Goal: Transaction & Acquisition: Purchase product/service

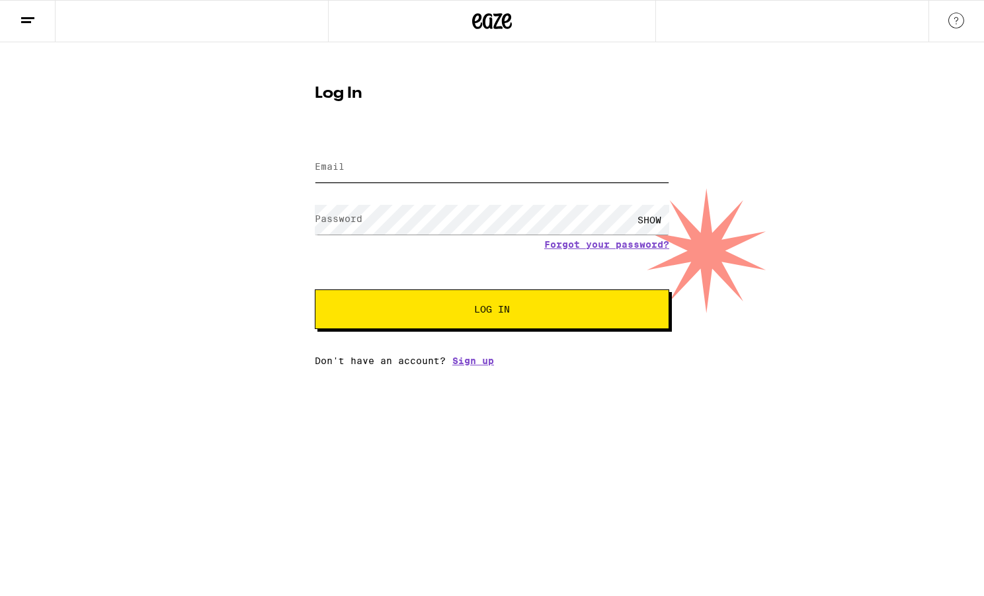
type input "[EMAIL_ADDRESS][DOMAIN_NAME]"
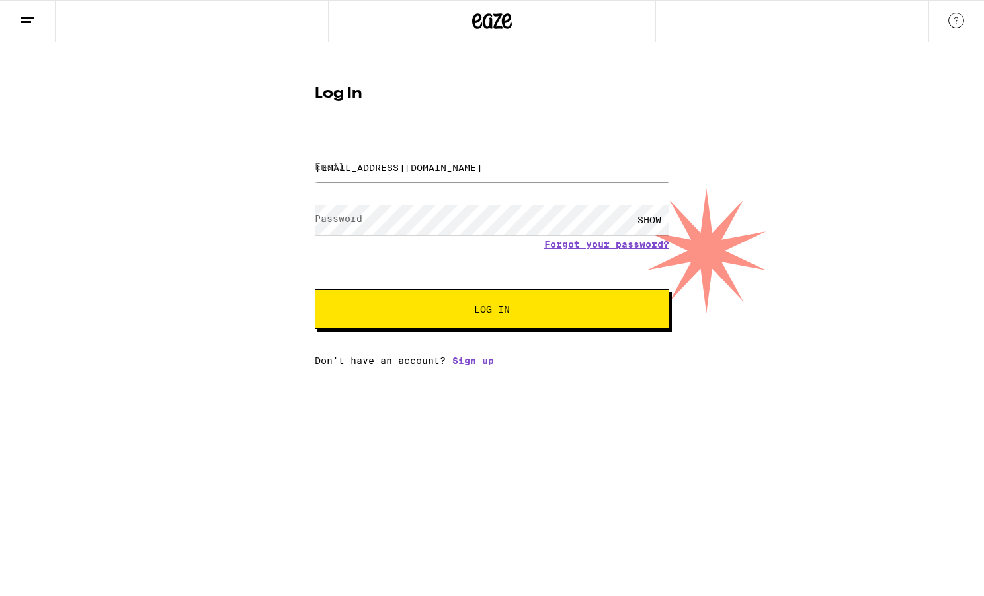
click at [492, 311] on button "Log In" at bounding box center [492, 310] width 354 height 40
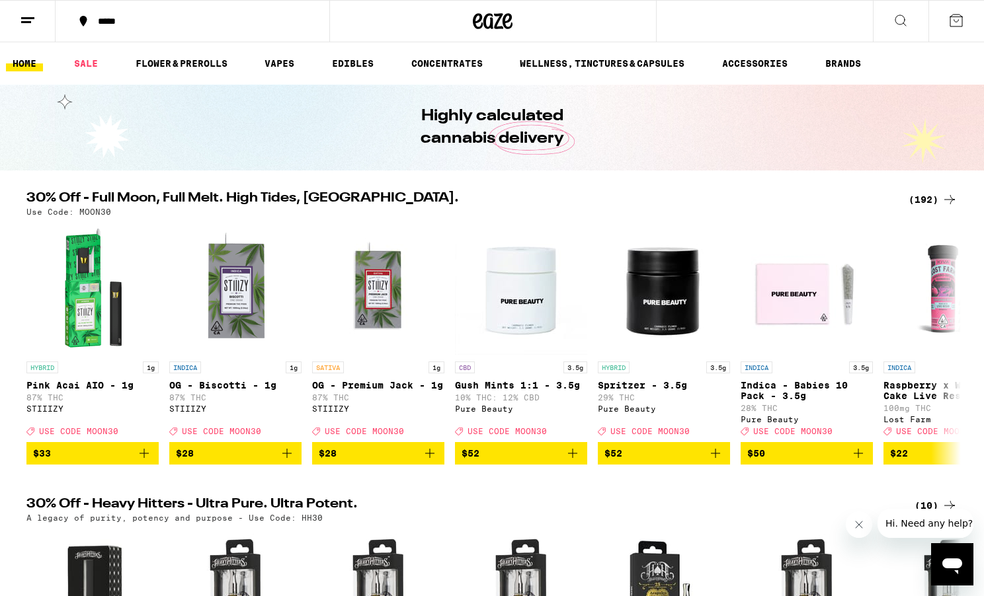
click at [121, 23] on div "*****" at bounding box center [200, 21] width 218 height 9
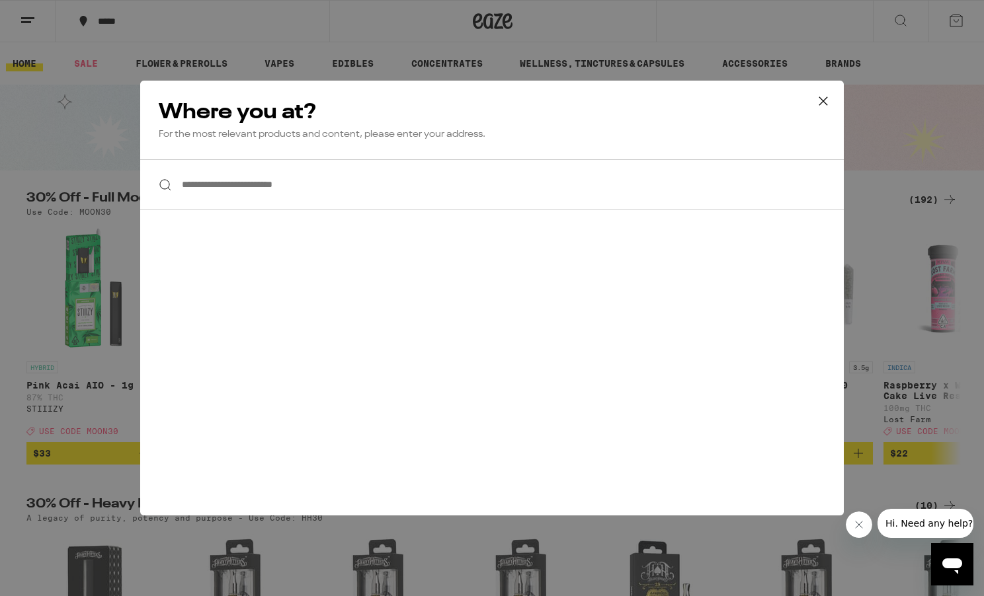
click at [270, 184] on input "**********" at bounding box center [491, 184] width 703 height 51
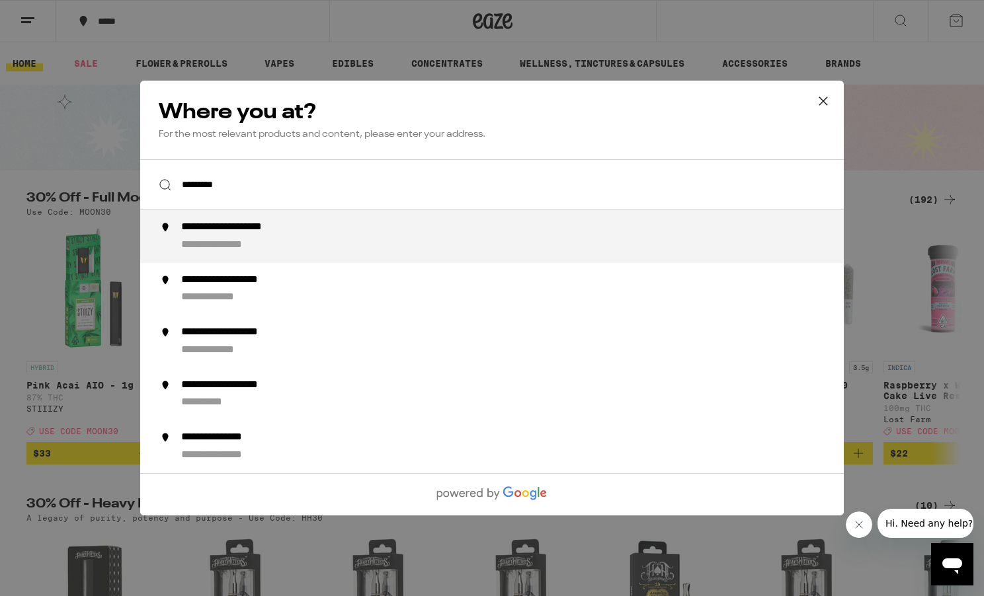
click at [270, 243] on div "**********" at bounding box center [232, 246] width 102 height 14
type input "**********"
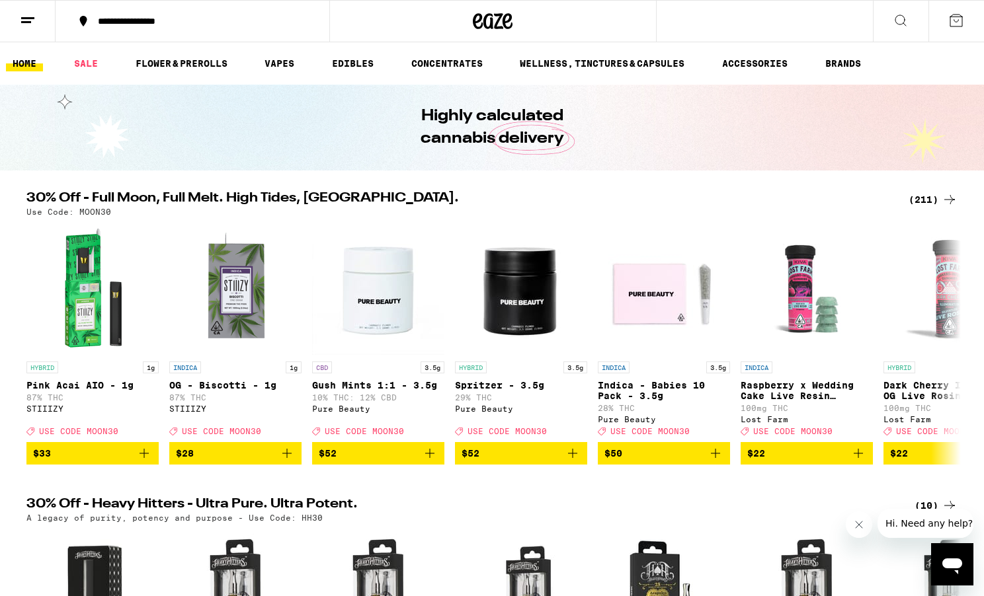
click at [895, 22] on icon at bounding box center [900, 21] width 16 height 16
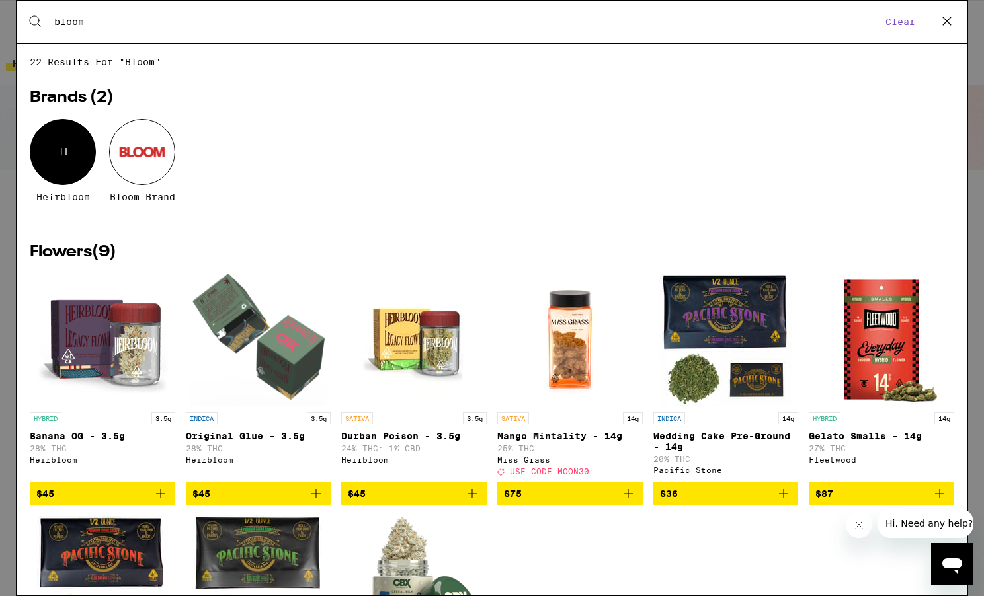
type input "bloom"
click at [147, 150] on div at bounding box center [142, 152] width 66 height 66
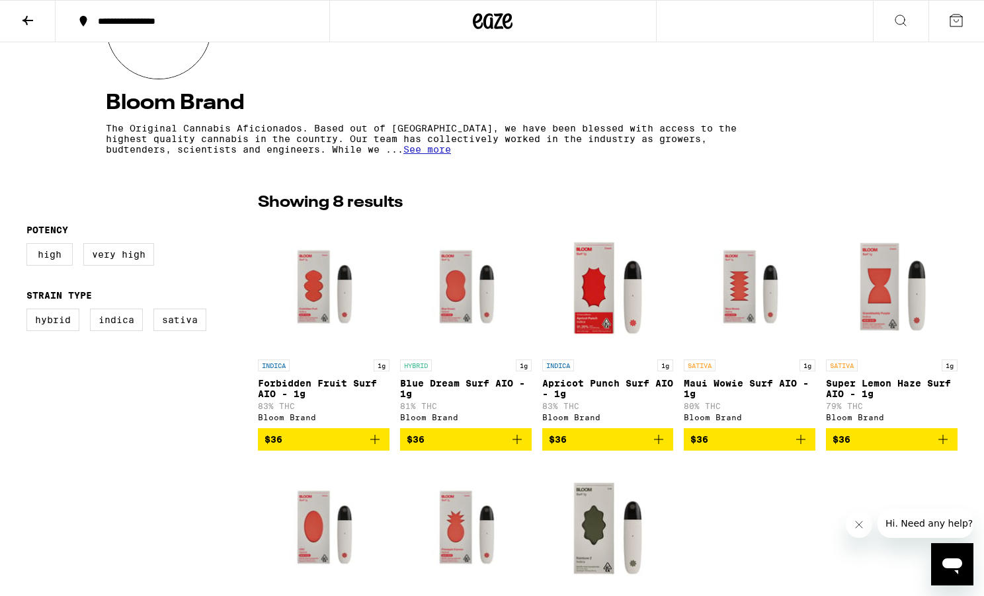
scroll to position [203, 0]
click at [108, 327] on label "Indica" at bounding box center [116, 320] width 53 height 22
click at [30, 311] on input "Indica" at bounding box center [29, 311] width 1 height 1
checkbox input "true"
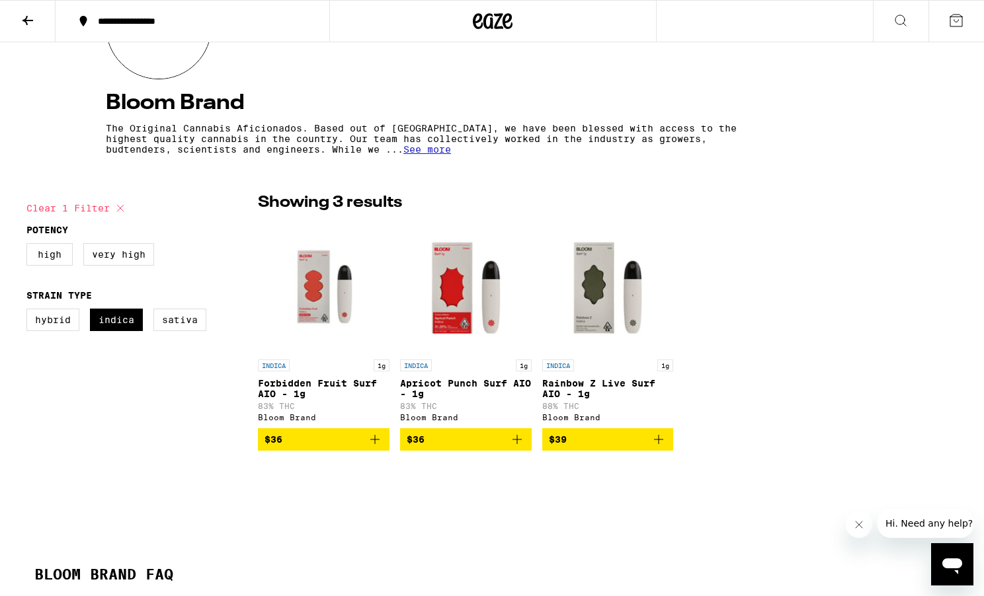
click at [573, 389] on p "Rainbow Z Live Surf AIO - 1g" at bounding box center [608, 388] width 132 height 21
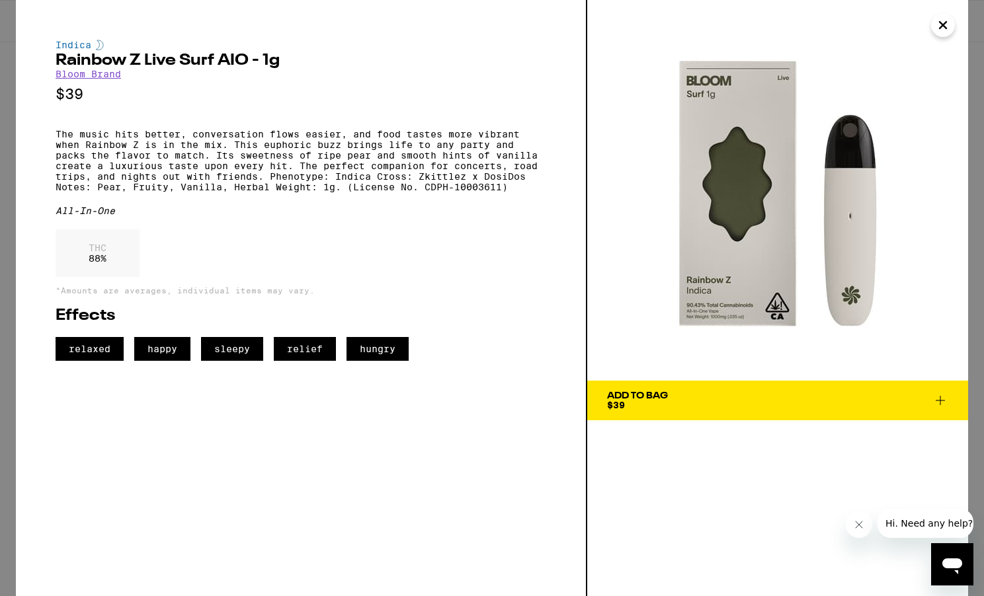
click at [937, 28] on icon "Close" at bounding box center [943, 25] width 16 height 20
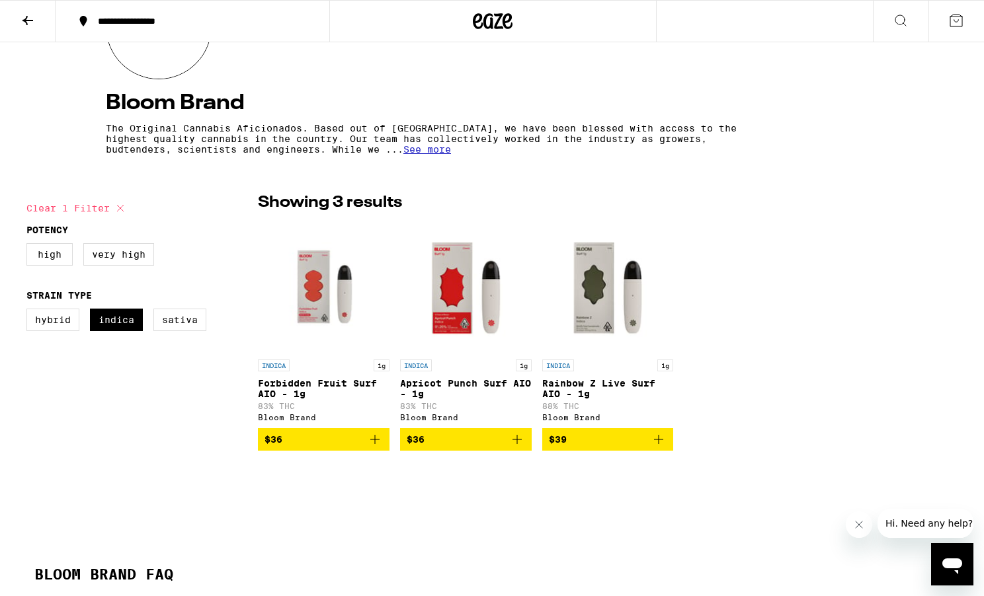
click at [304, 389] on p "Forbidden Fruit Surf AIO - 1g" at bounding box center [324, 388] width 132 height 21
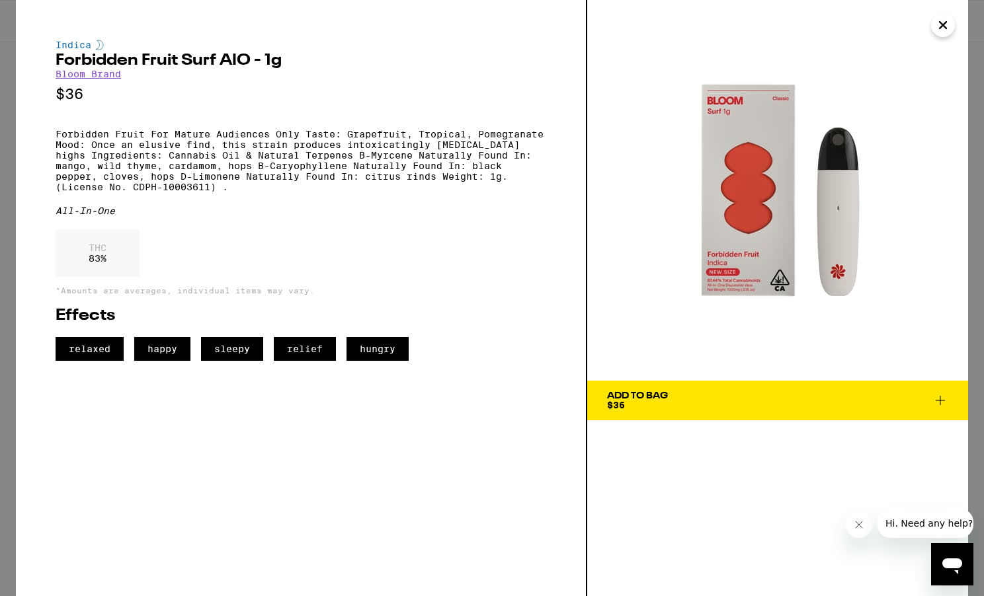
click at [945, 31] on icon "Close" at bounding box center [943, 25] width 16 height 20
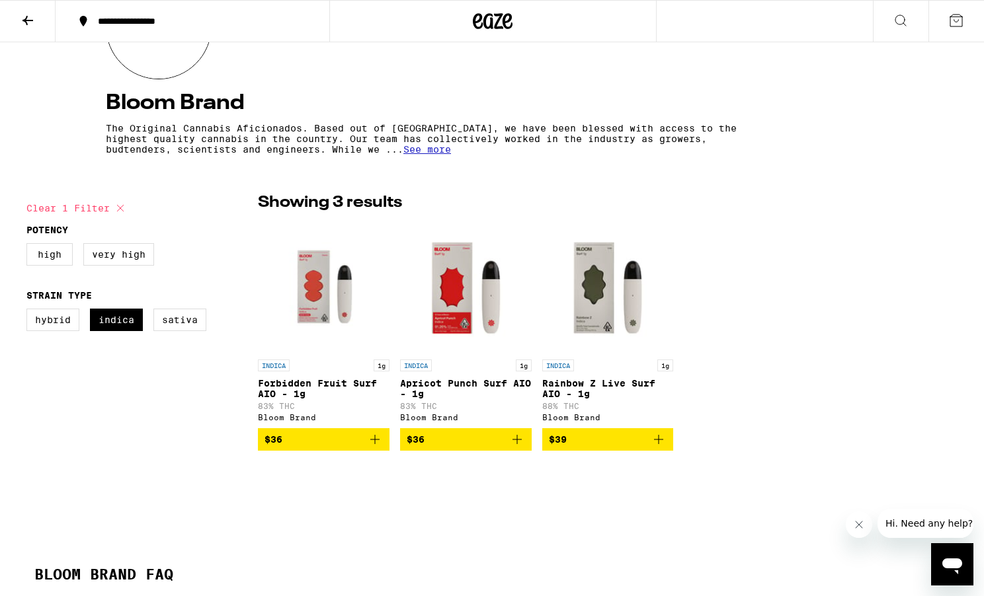
click at [659, 448] on icon "Add to bag" at bounding box center [658, 440] width 16 height 16
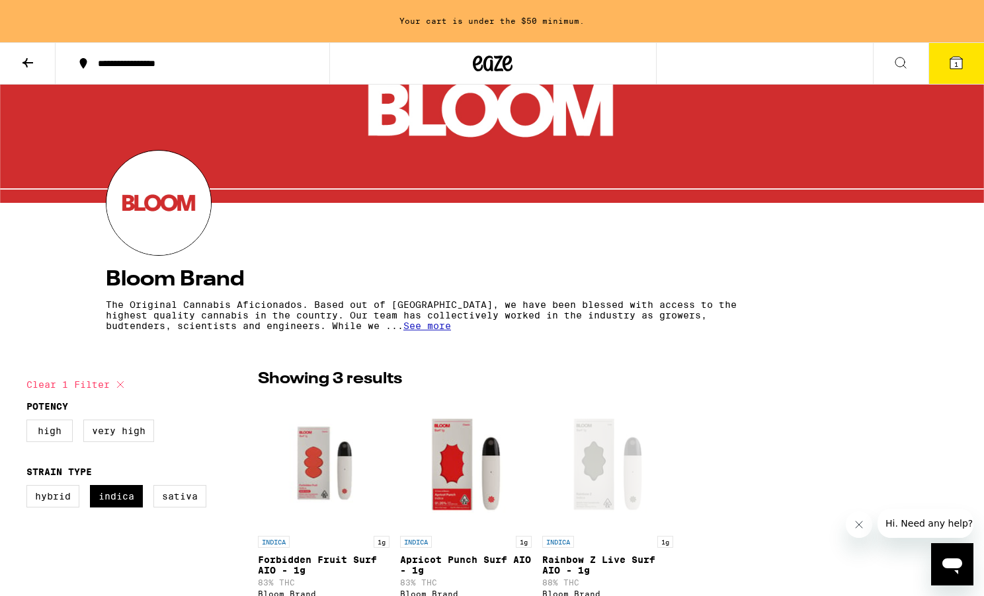
scroll to position [11, 0]
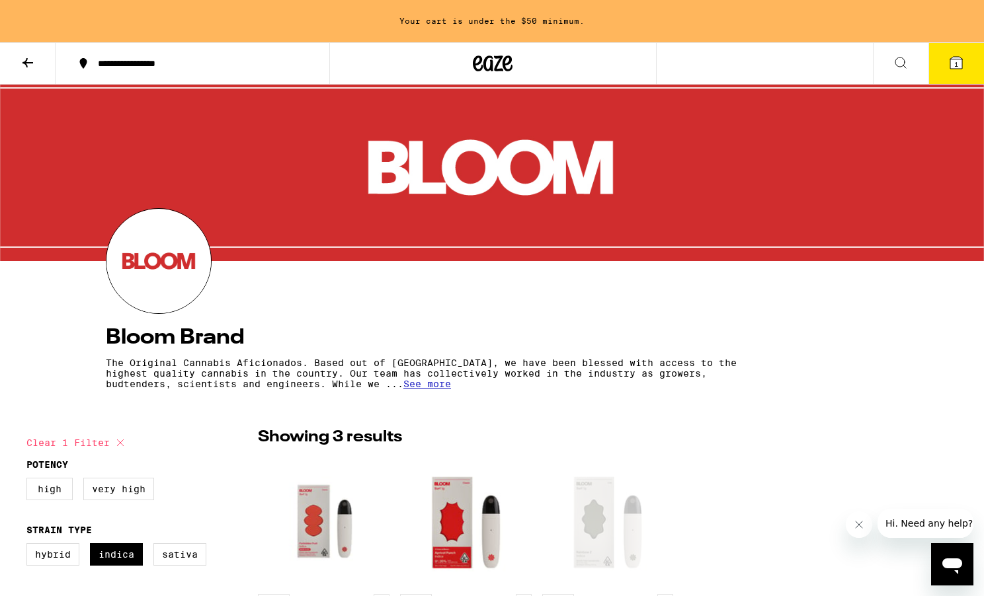
click at [25, 59] on icon at bounding box center [28, 63] width 16 height 16
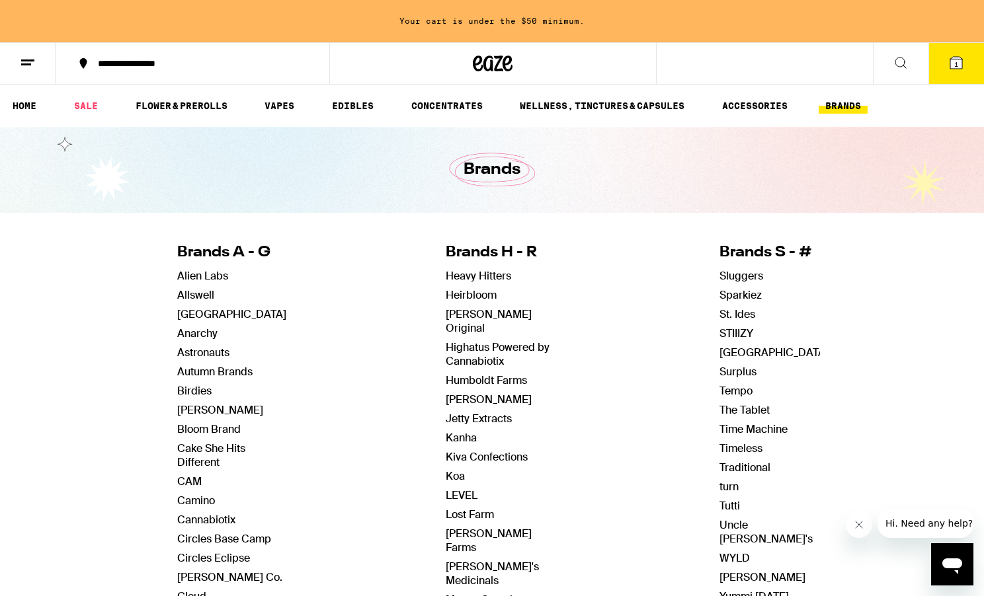
click at [25, 60] on line at bounding box center [27, 60] width 13 height 0
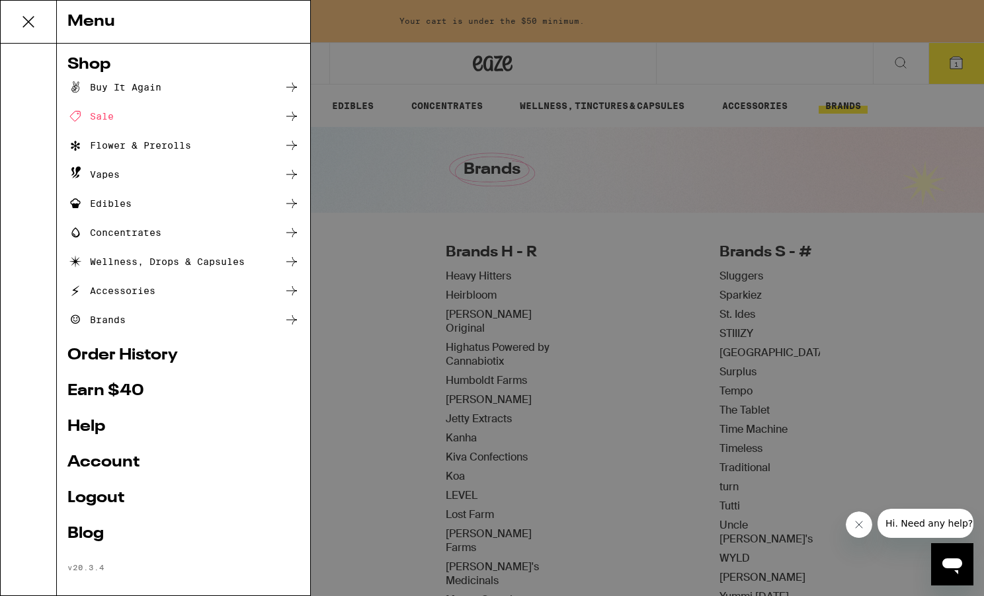
click at [356, 153] on div "Menu Shop Buy It Again Sale Flower & Prerolls Vapes Edibles Concentrates Wellne…" at bounding box center [492, 298] width 984 height 596
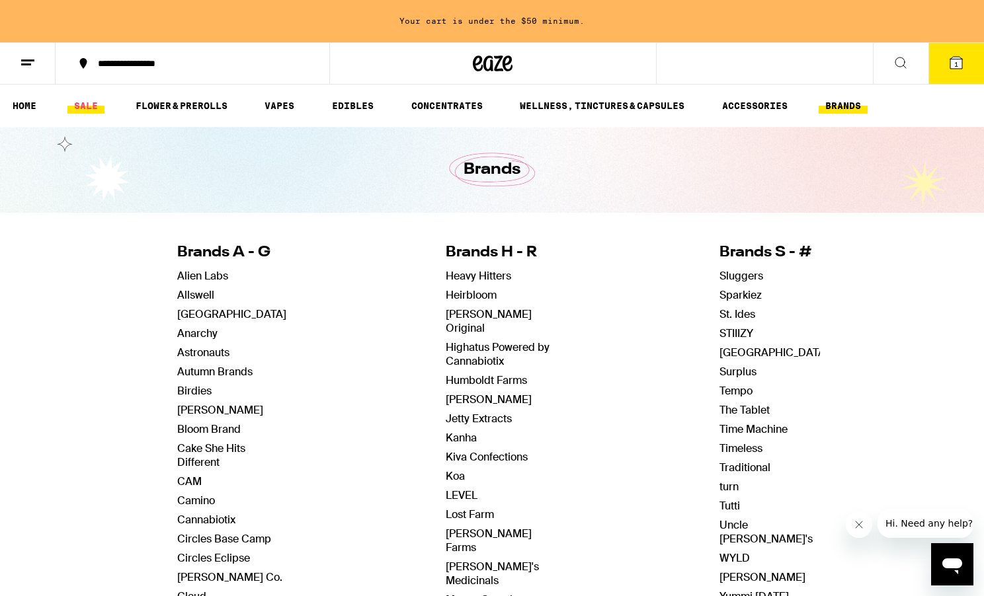
click at [95, 107] on link "SALE" at bounding box center [85, 106] width 37 height 16
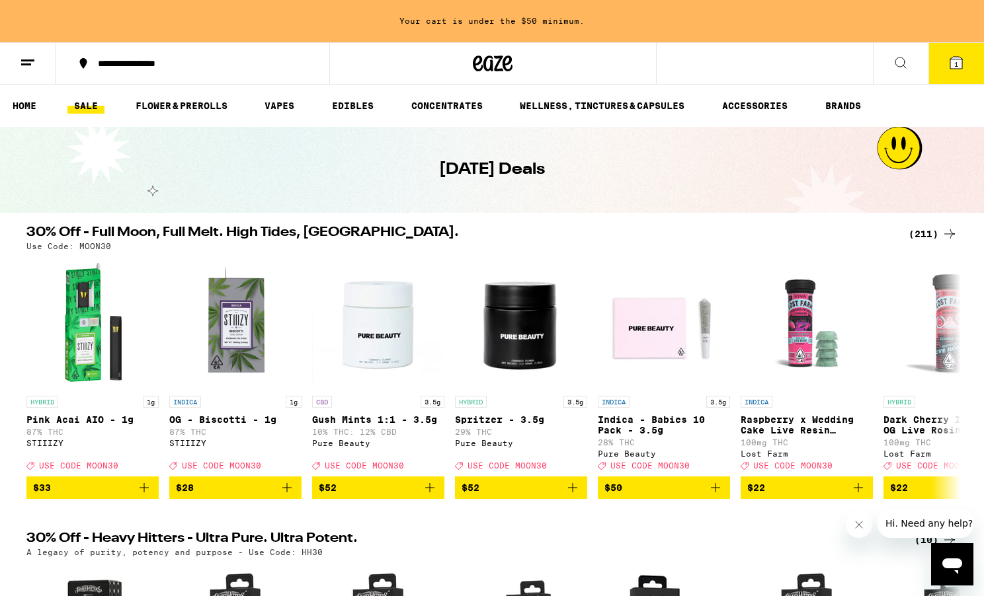
click at [924, 236] on div "(211)" at bounding box center [932, 234] width 49 height 16
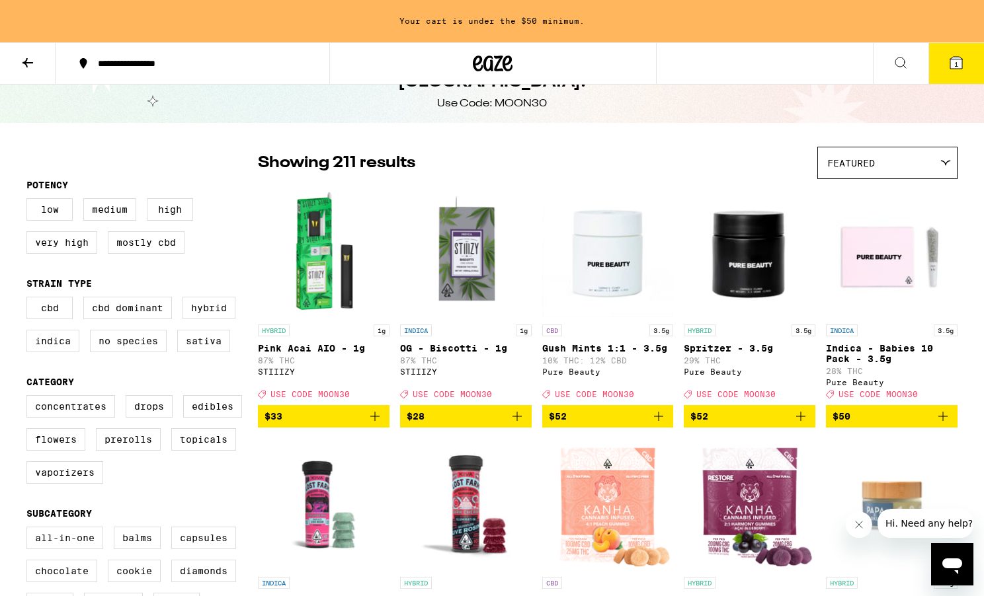
scroll to position [48, 0]
click at [219, 412] on label "Edibles" at bounding box center [212, 406] width 59 height 22
click at [30, 398] on input "Edibles" at bounding box center [29, 397] width 1 height 1
checkbox input "true"
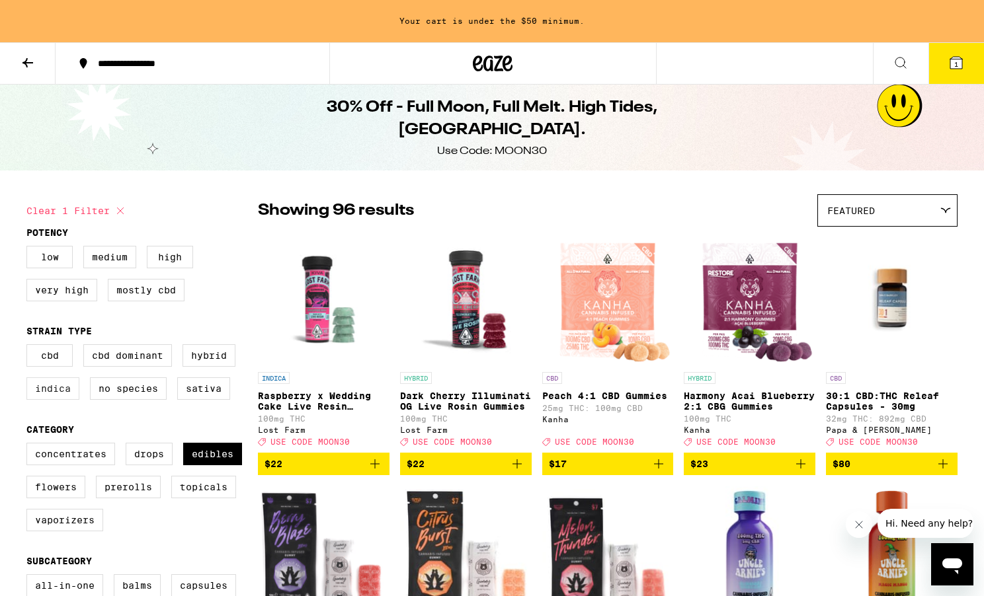
click at [40, 396] on label "Indica" at bounding box center [52, 388] width 53 height 22
click at [30, 347] on input "Indica" at bounding box center [29, 346] width 1 height 1
checkbox input "true"
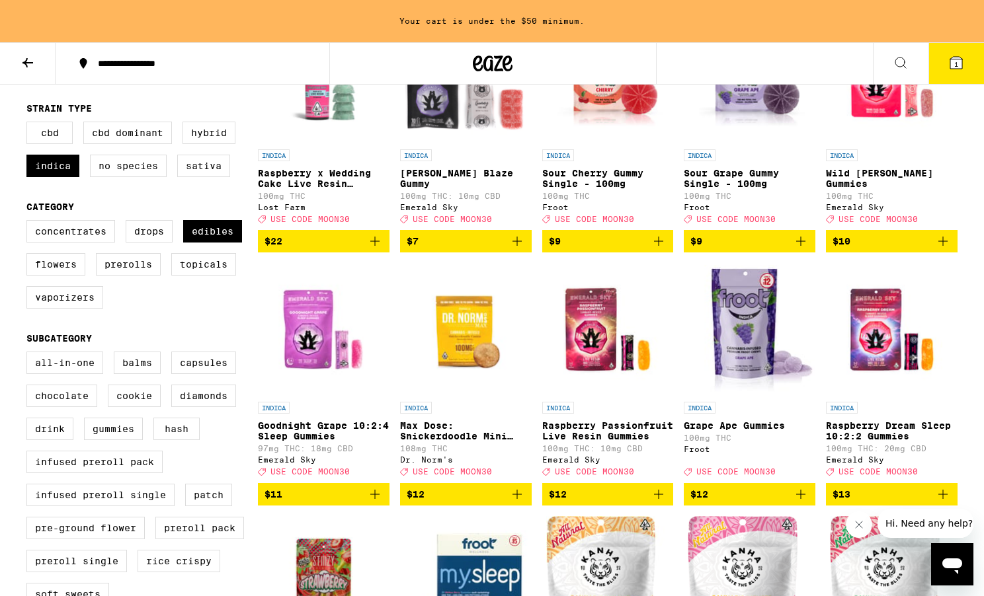
scroll to position [229, 0]
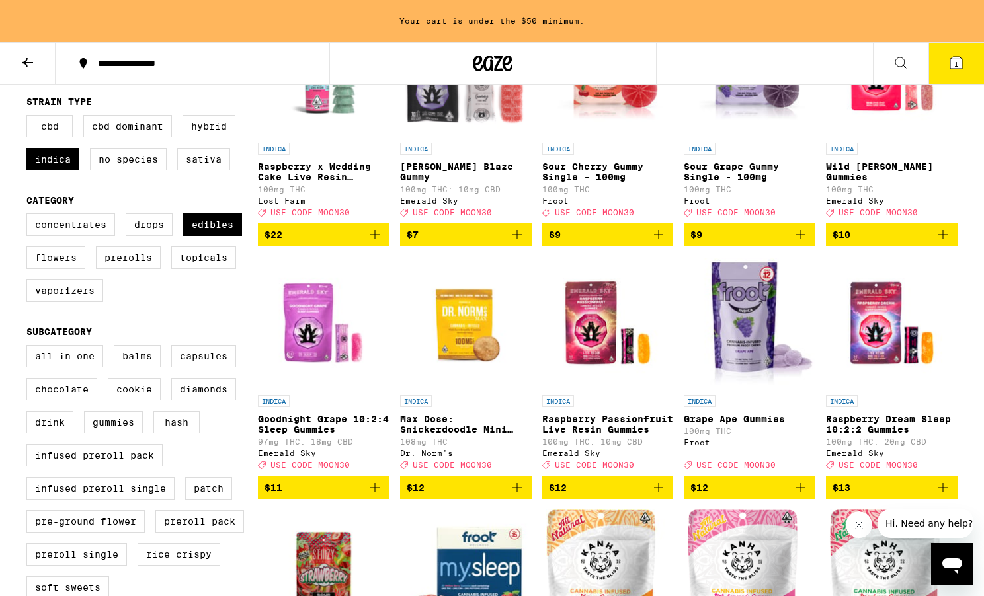
click at [945, 243] on icon "Add to bag" at bounding box center [943, 235] width 16 height 16
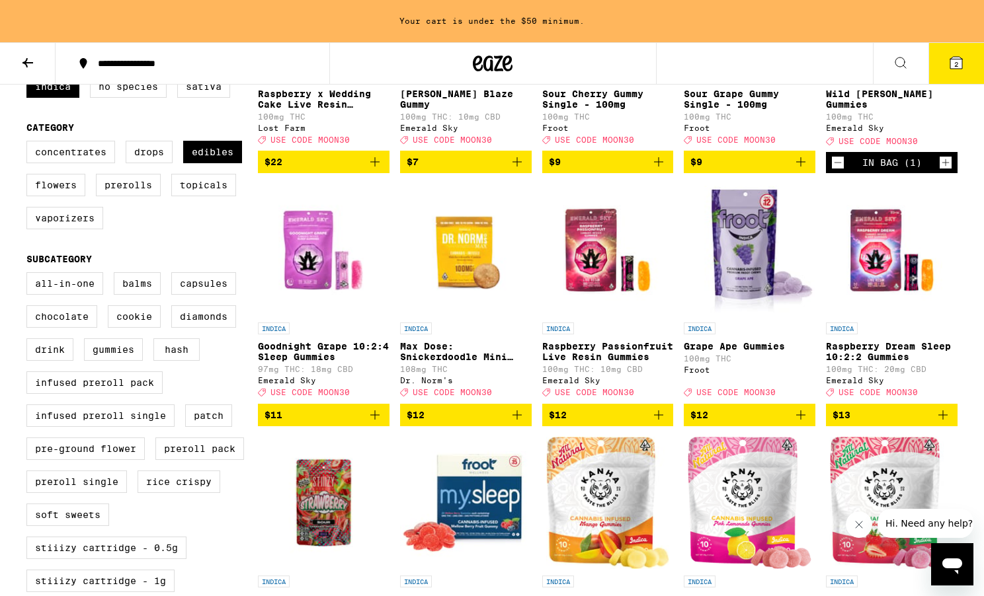
scroll to position [303, 0]
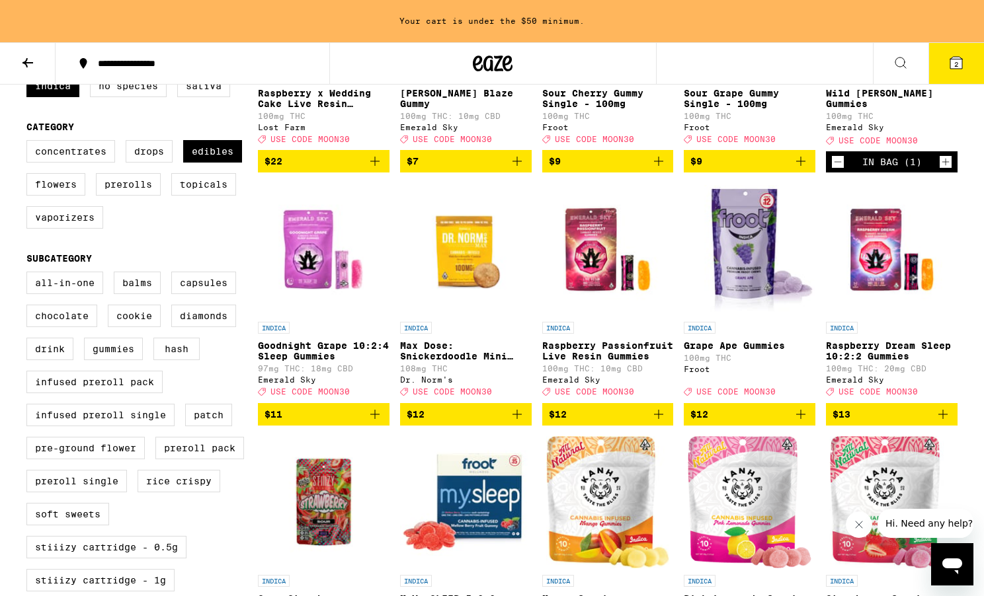
click at [377, 422] on icon "Add to bag" at bounding box center [375, 415] width 16 height 16
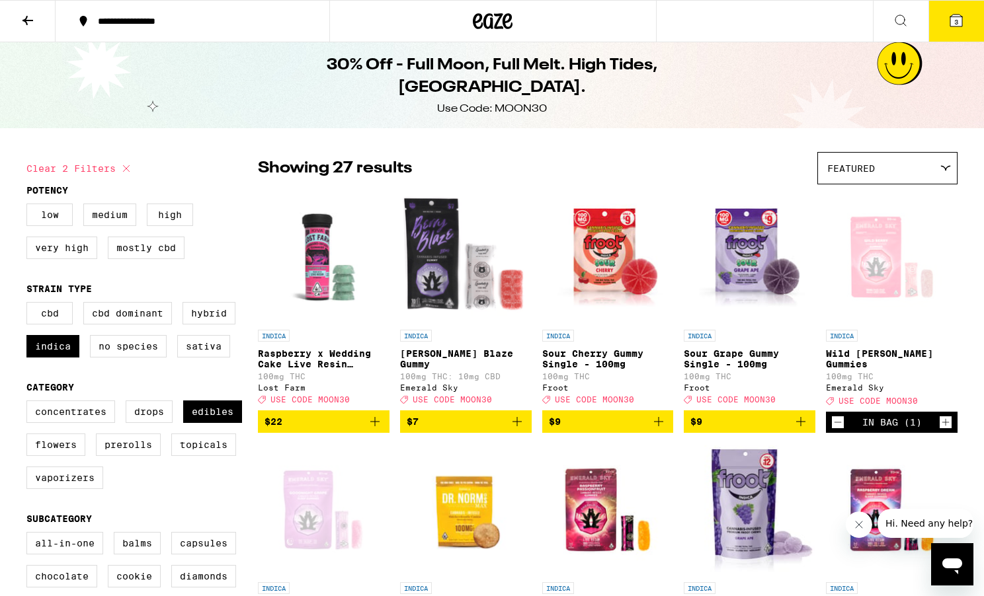
scroll to position [0, 0]
click at [960, 11] on button "3" at bounding box center [956, 21] width 56 height 41
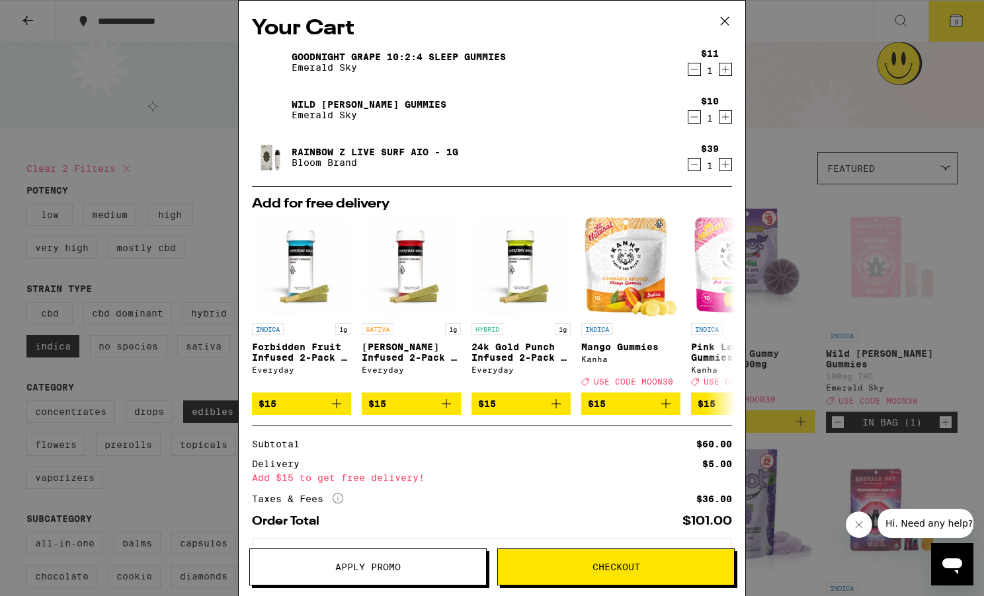
click at [722, 17] on icon at bounding box center [725, 21] width 20 height 20
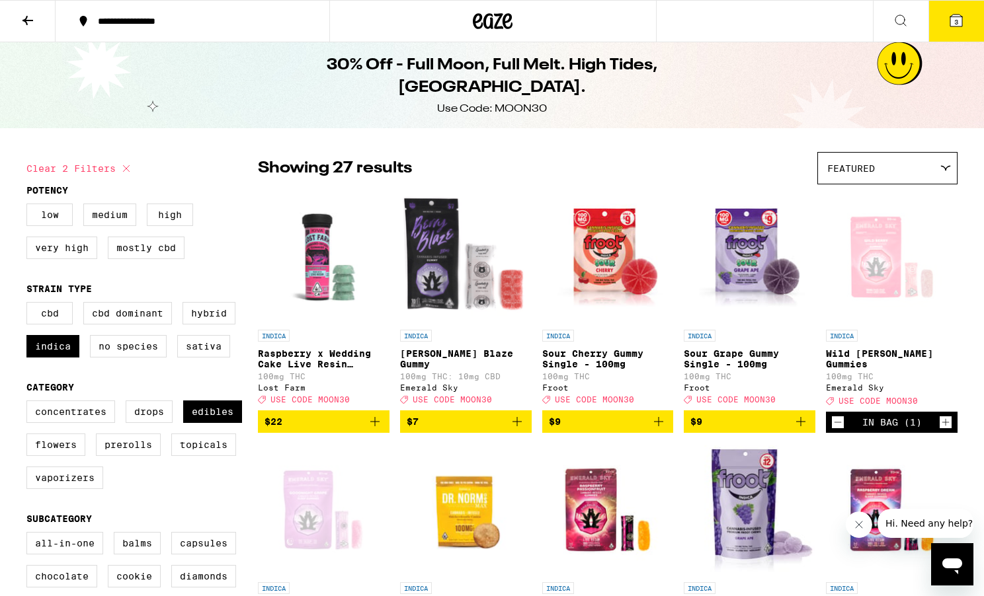
click at [956, 17] on icon at bounding box center [956, 21] width 12 height 12
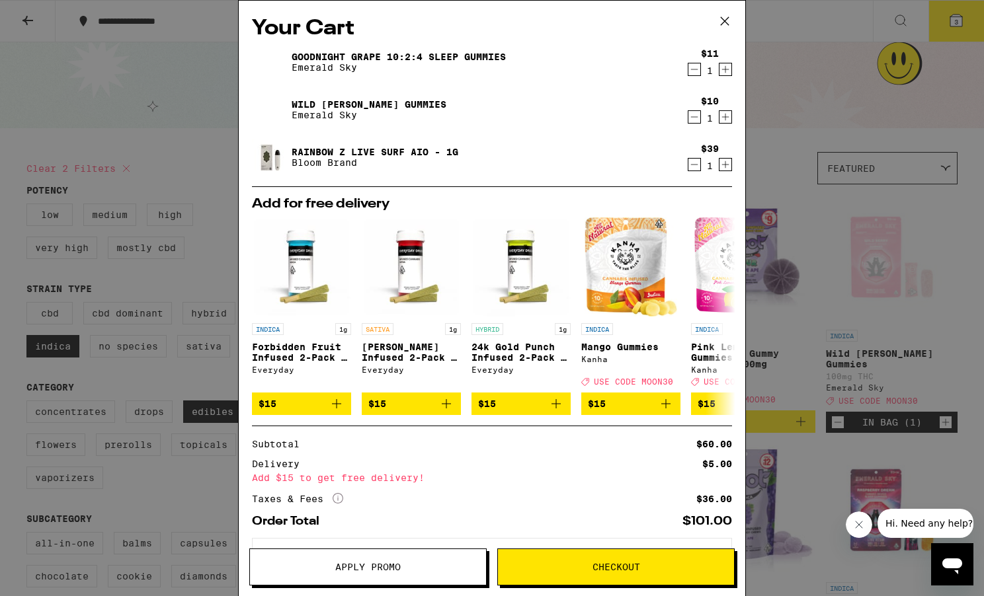
click at [348, 563] on span "Apply Promo" at bounding box center [367, 567] width 65 height 9
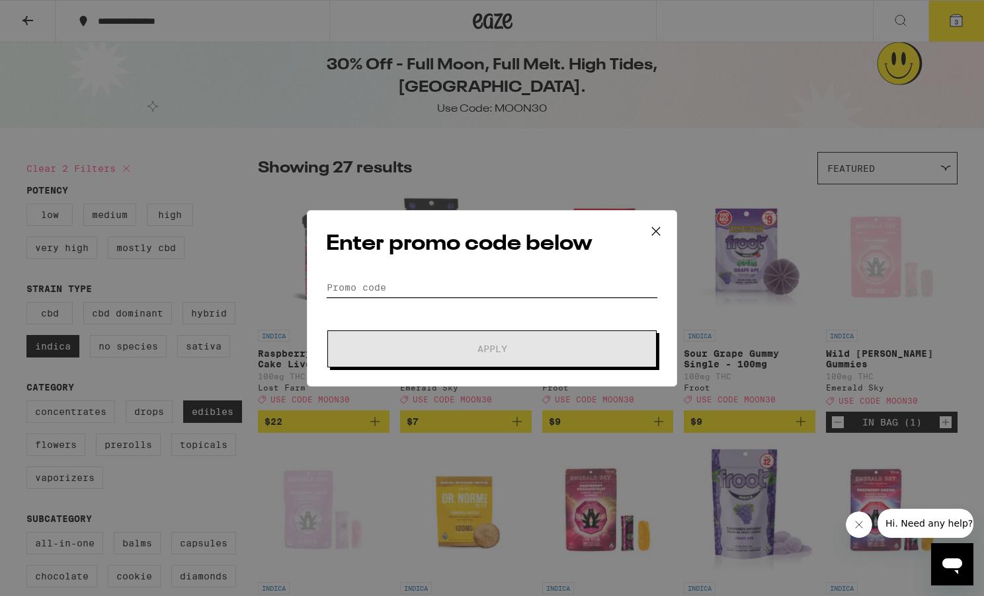
click at [350, 289] on input "Promo Code" at bounding box center [492, 288] width 332 height 20
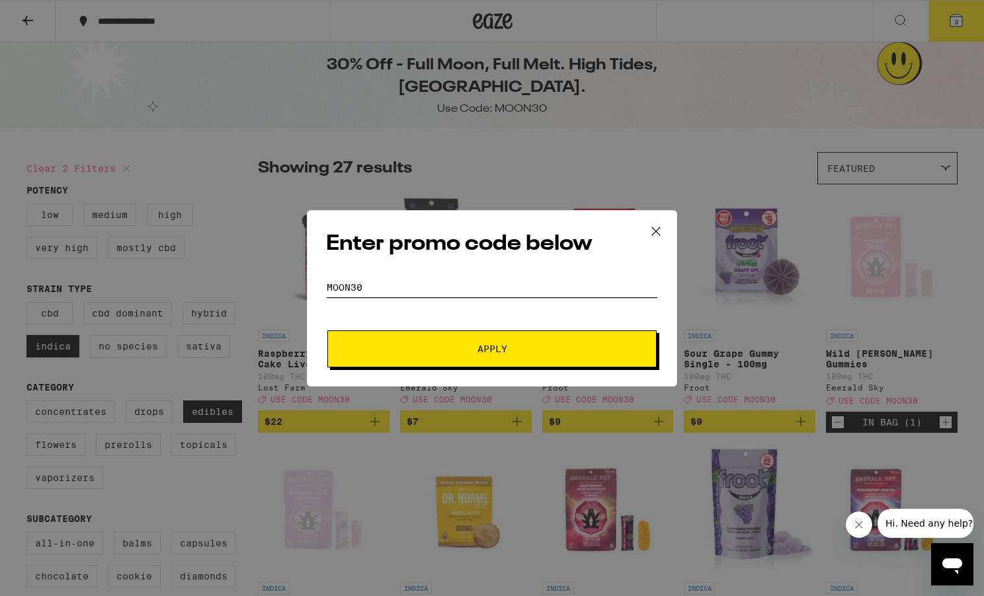
type input "MOON30"
click at [452, 350] on span "Apply" at bounding box center [492, 348] width 238 height 9
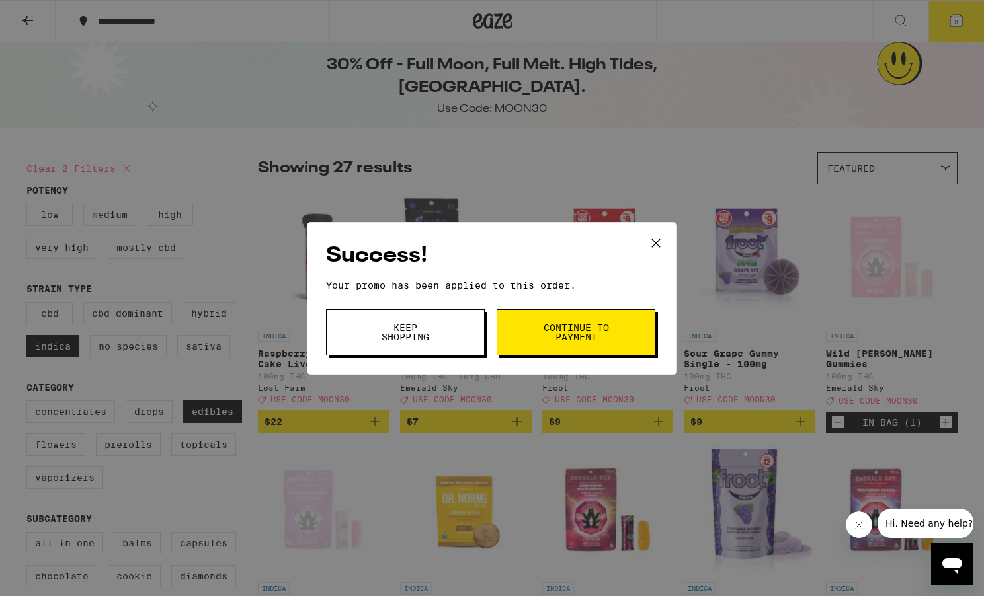
click at [537, 339] on button "Continue to payment" at bounding box center [575, 332] width 159 height 46
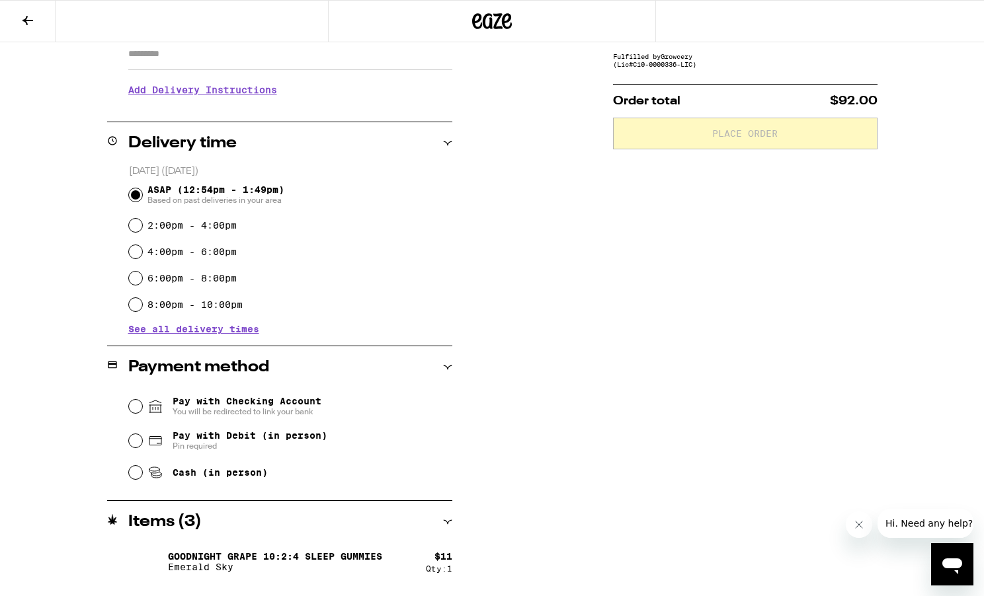
scroll to position [264, 0]
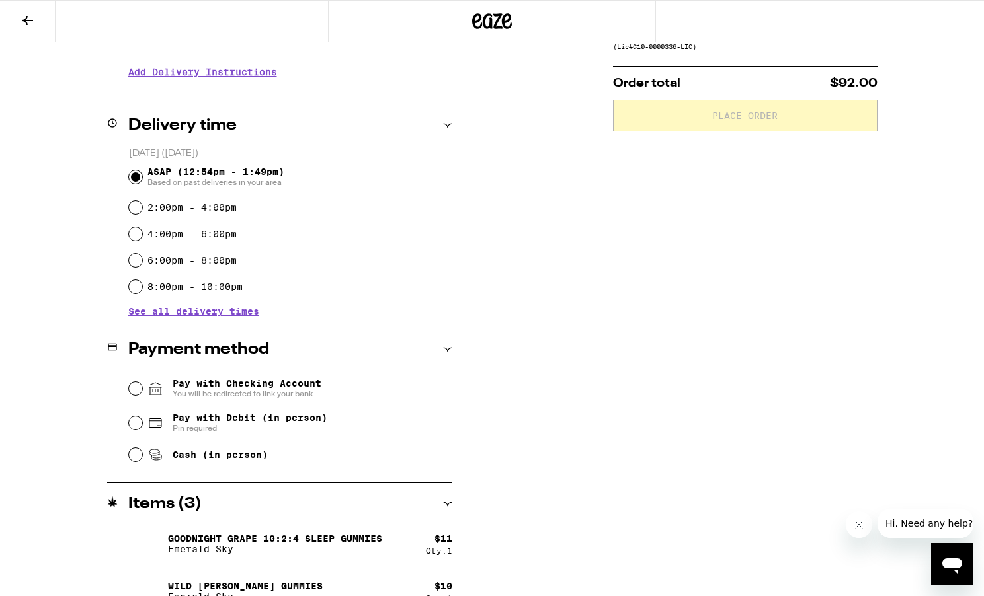
click at [207, 426] on span "Pin required" at bounding box center [250, 428] width 155 height 11
click at [142, 426] on input "Pay with Debit (in person) Pin required" at bounding box center [135, 422] width 13 height 13
radio input "true"
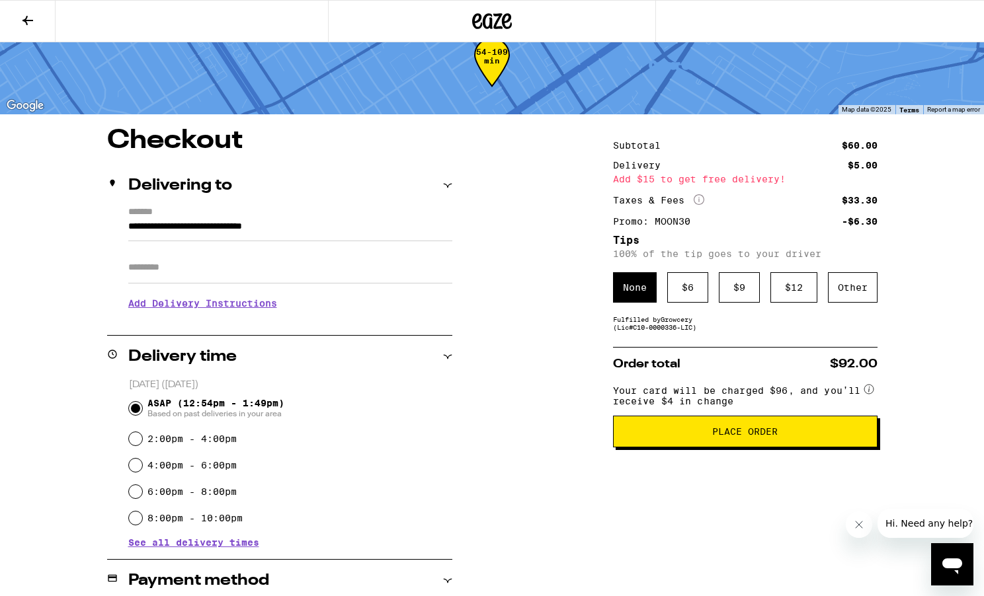
scroll to position [30, 0]
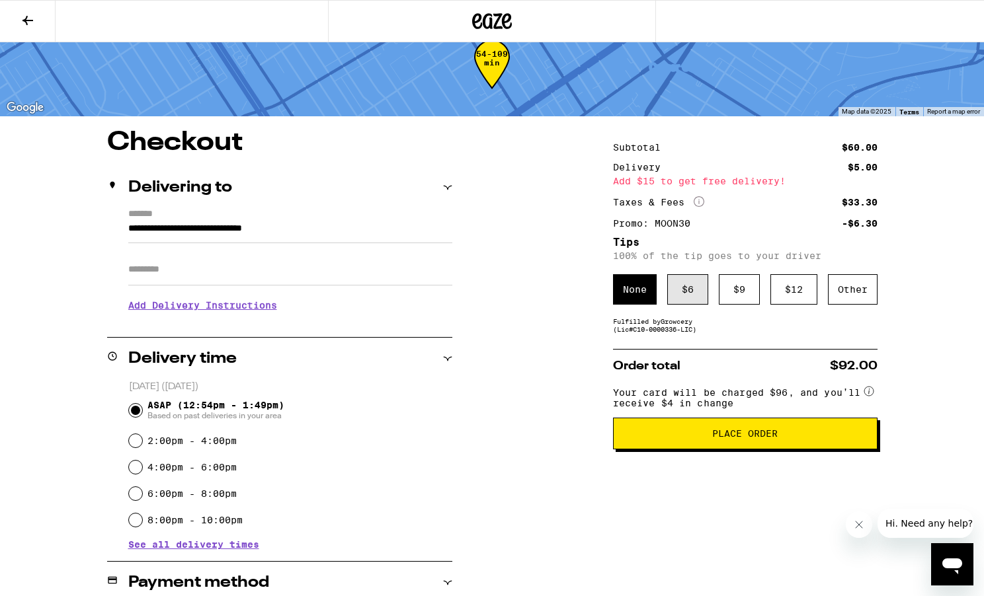
click at [682, 291] on div "$ 6" at bounding box center [687, 289] width 41 height 30
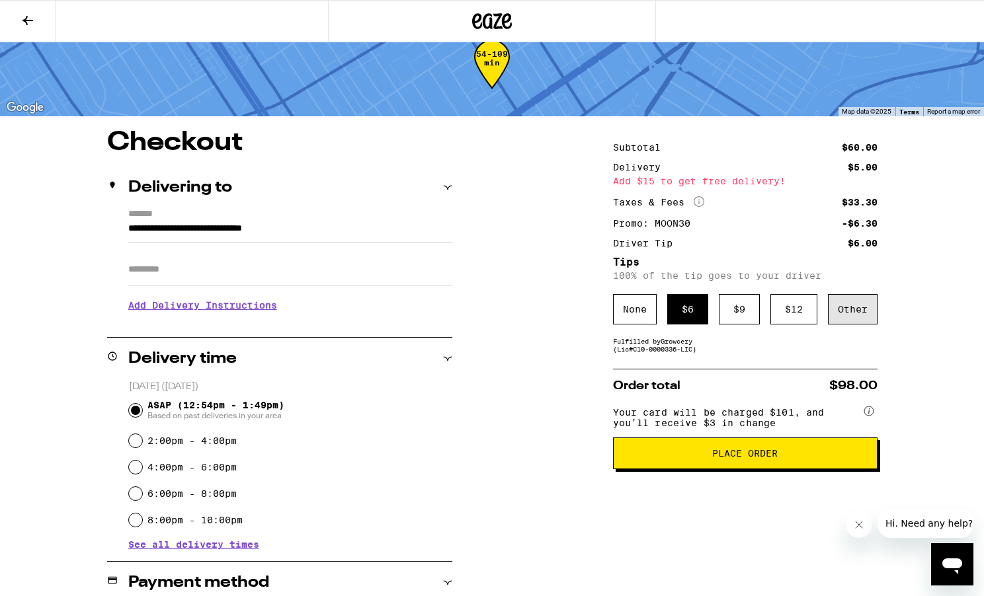
click at [844, 315] on div "Other" at bounding box center [853, 309] width 50 height 30
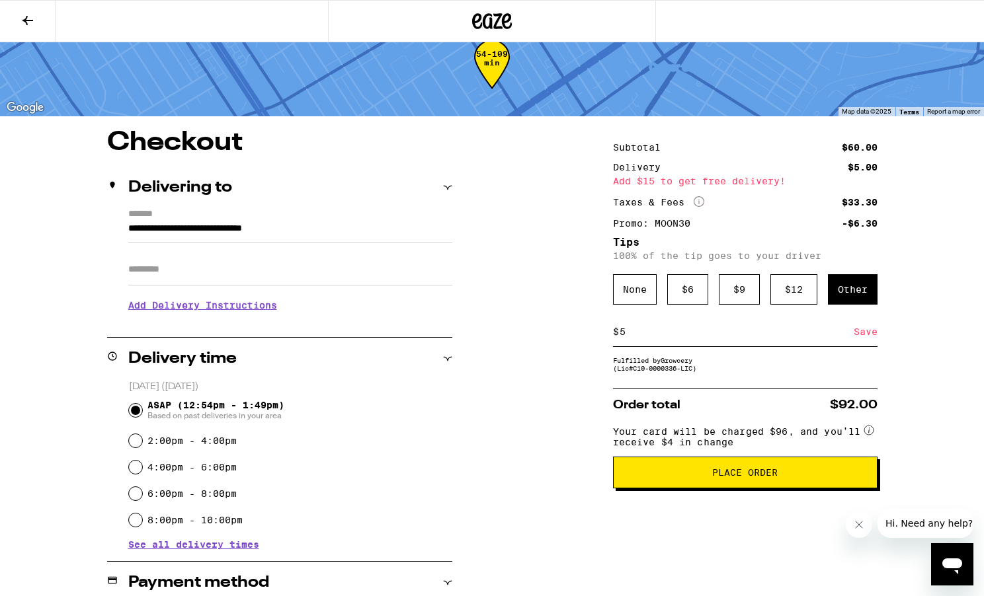
type input "5"
click at [866, 339] on div "Save" at bounding box center [865, 331] width 24 height 29
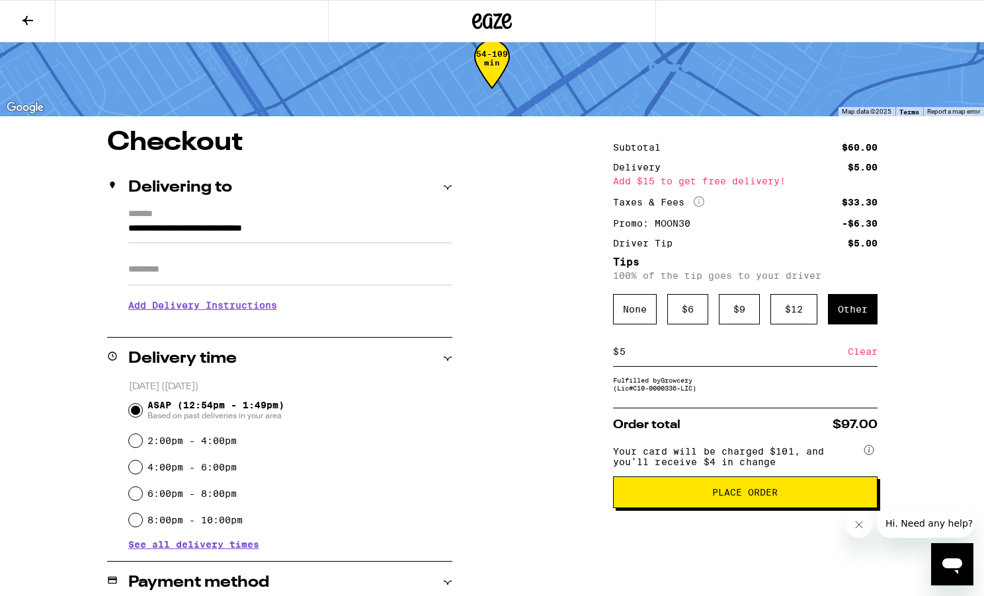
click at [34, 15] on icon at bounding box center [28, 21] width 16 height 16
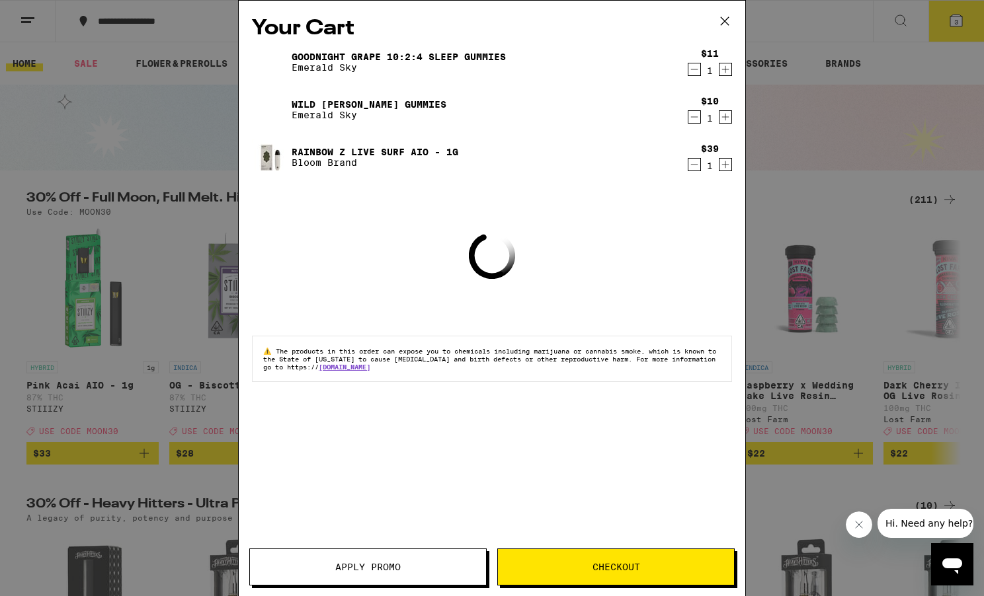
click at [730, 17] on icon at bounding box center [725, 21] width 20 height 20
click at [727, 17] on div "Your Cart Goodnight Grape 10:2:4 Sleep Gummies Emerald Sky $11 1 Wild Berry Gum…" at bounding box center [492, 298] width 984 height 596
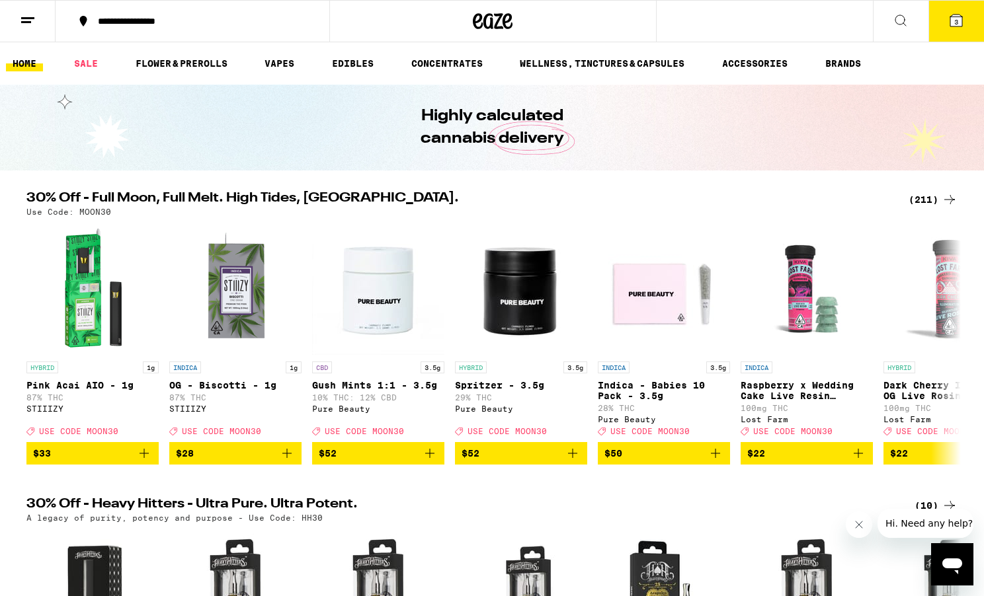
click at [921, 200] on div "(211)" at bounding box center [932, 200] width 49 height 16
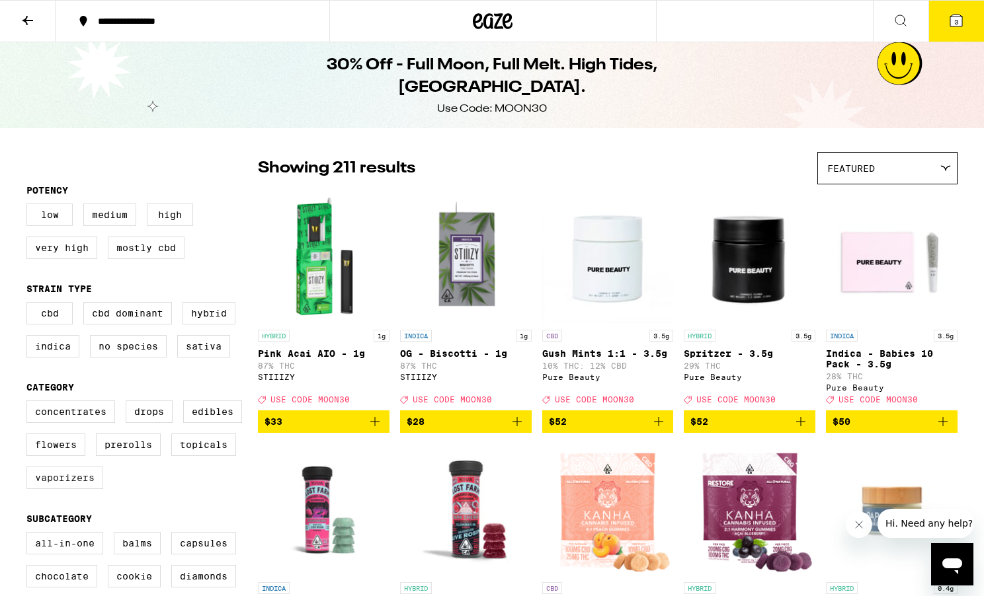
click at [68, 484] on label "Vaporizers" at bounding box center [64, 478] width 77 height 22
click at [30, 403] on input "Vaporizers" at bounding box center [29, 403] width 1 height 1
checkbox input "true"
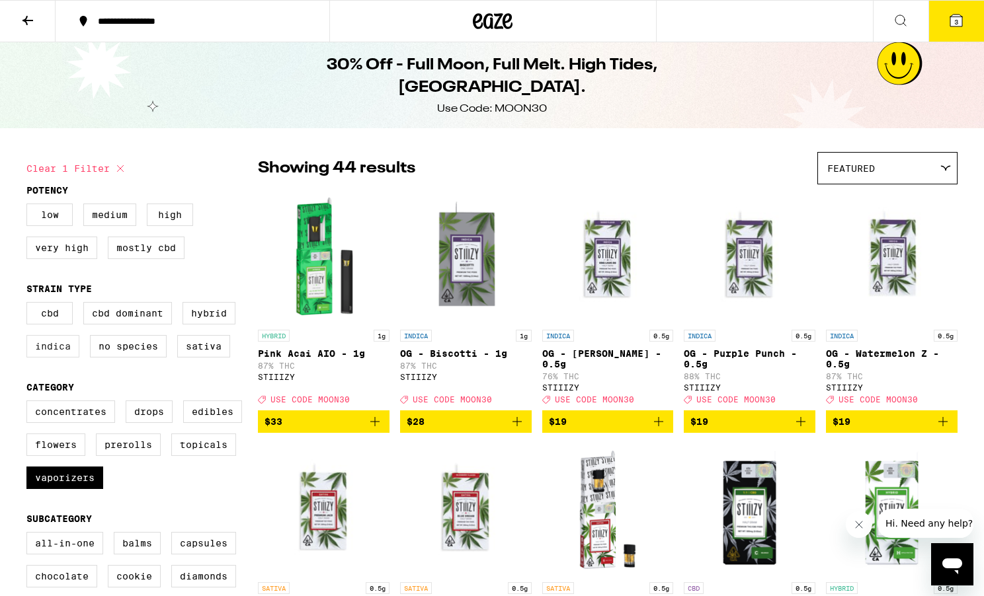
click at [59, 353] on label "Indica" at bounding box center [52, 346] width 53 height 22
click at [30, 305] on input "Indica" at bounding box center [29, 304] width 1 height 1
checkbox input "true"
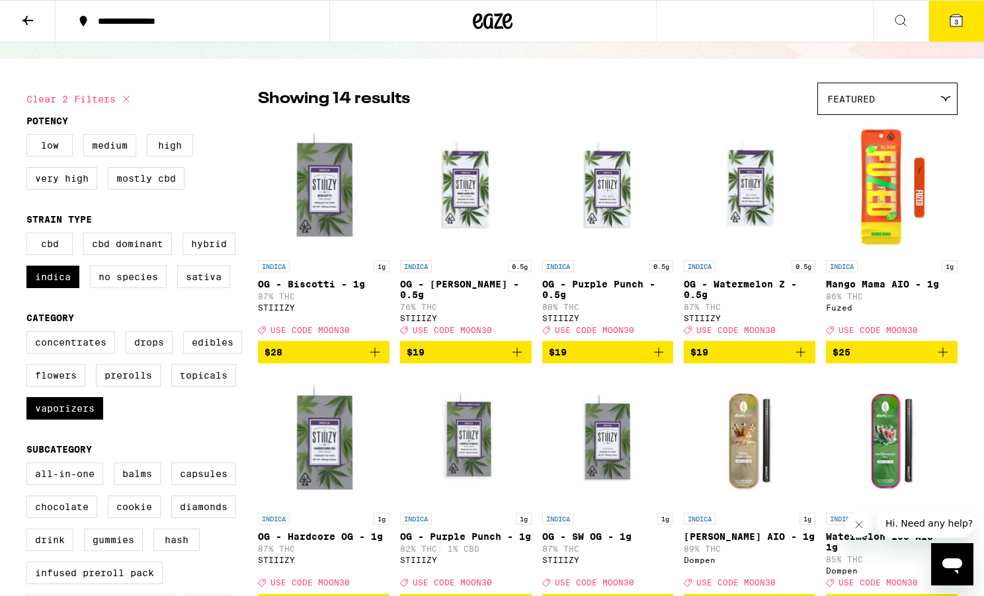
scroll to position [55, 0]
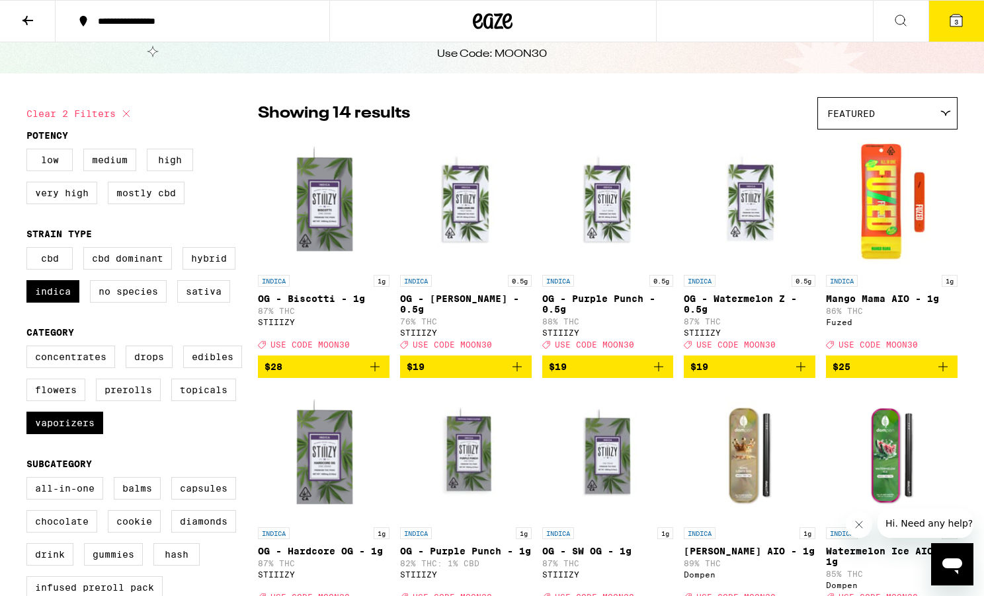
click at [800, 375] on icon "Add to bag" at bounding box center [801, 367] width 16 height 16
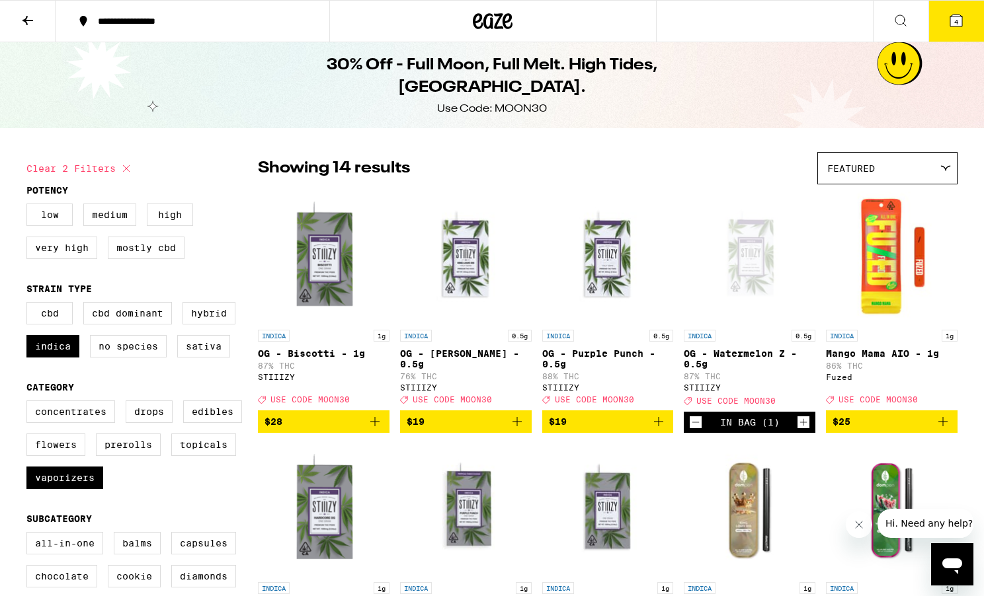
scroll to position [0, 0]
click at [957, 23] on span "4" at bounding box center [956, 22] width 4 height 8
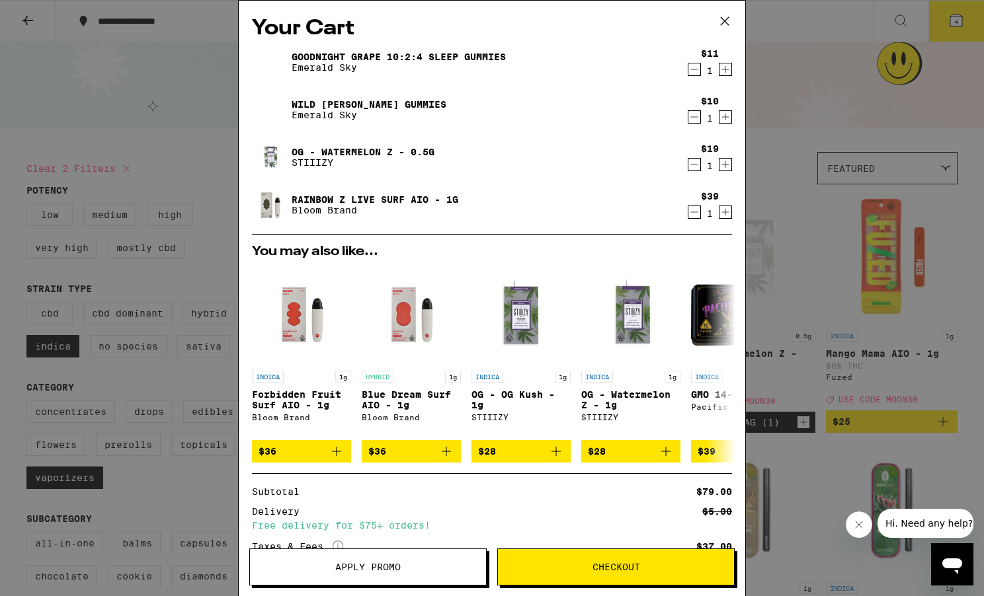
click at [358, 55] on link "Goodnight Grape 10:2:4 Sleep Gummies" at bounding box center [399, 57] width 214 height 11
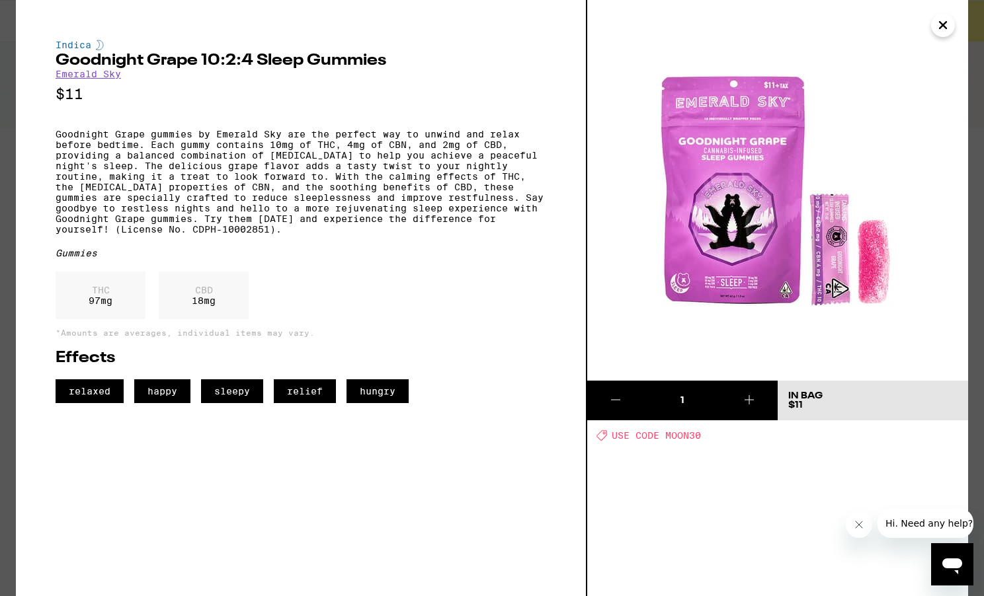
click at [944, 24] on icon "Close" at bounding box center [942, 25] width 7 height 7
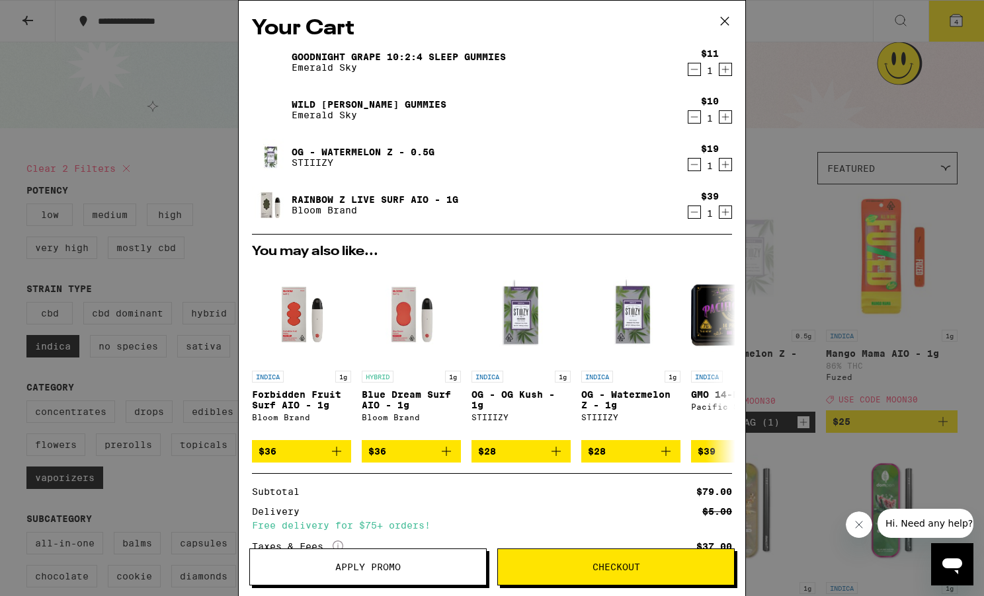
click at [368, 104] on link "Wild [PERSON_NAME] Gummies" at bounding box center [369, 104] width 155 height 11
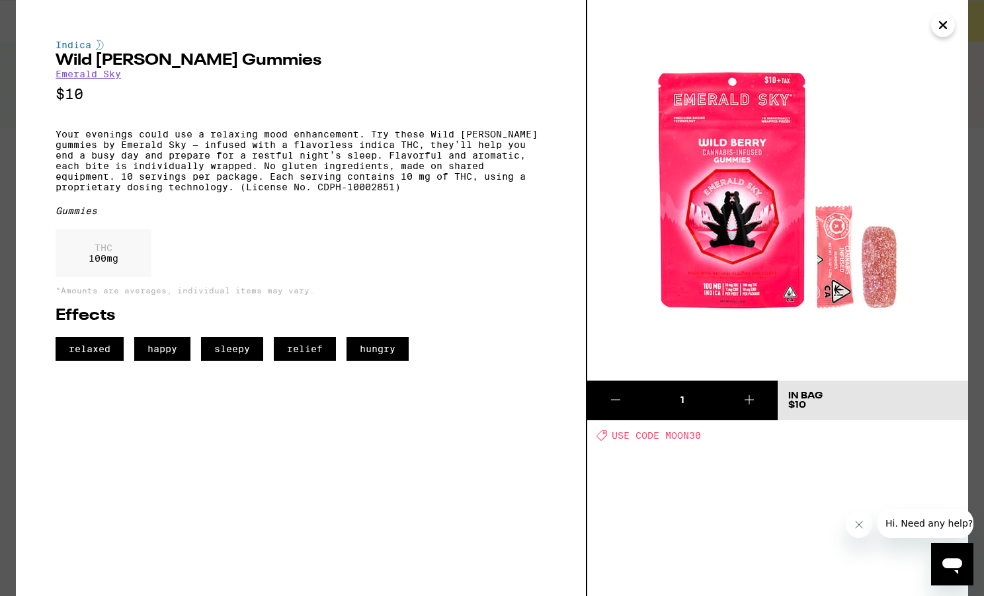
click at [938, 28] on icon "Close" at bounding box center [943, 25] width 16 height 20
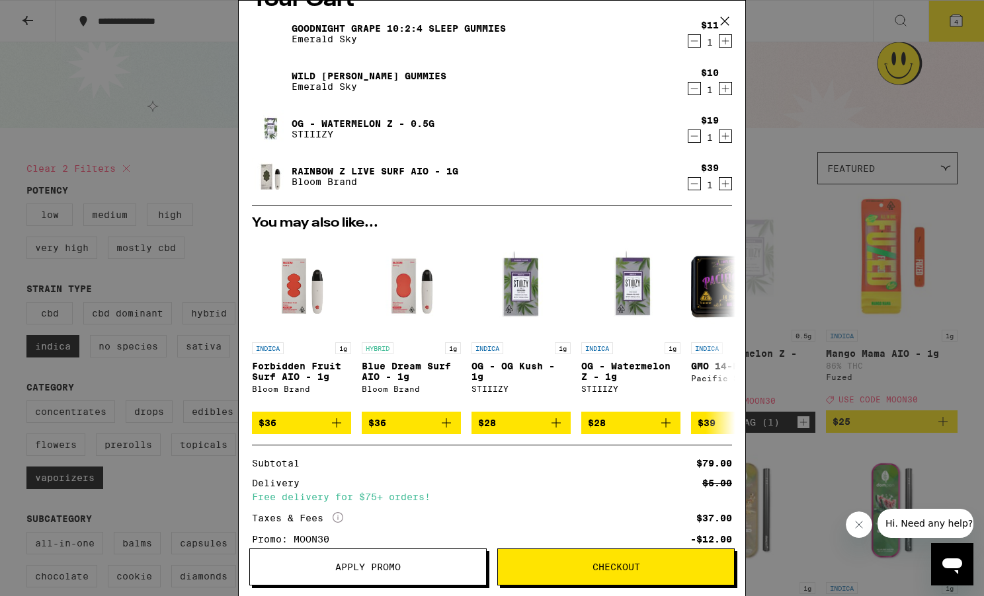
scroll to position [1, 0]
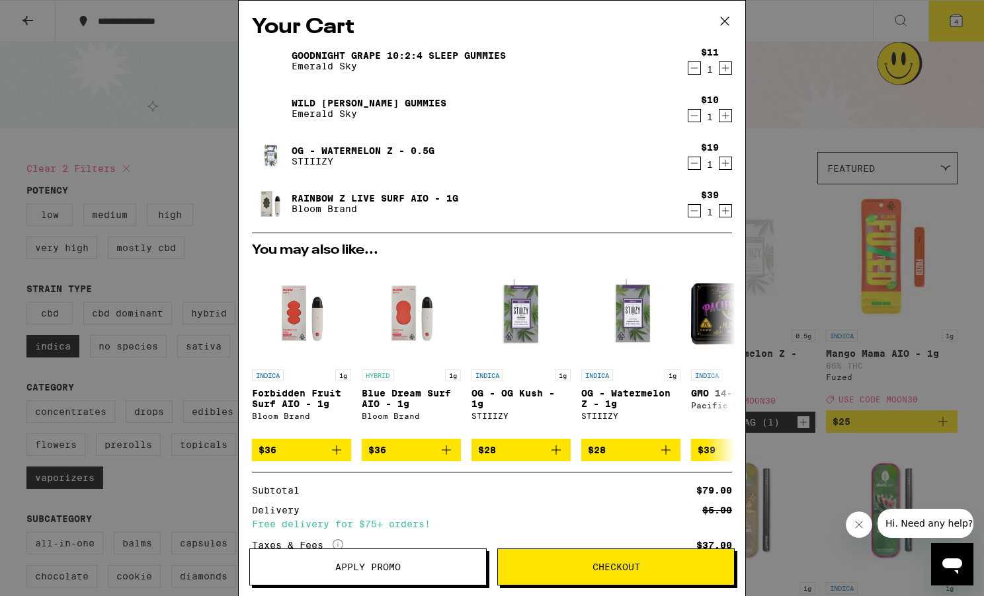
click at [692, 163] on icon "Decrement" at bounding box center [694, 163] width 12 height 16
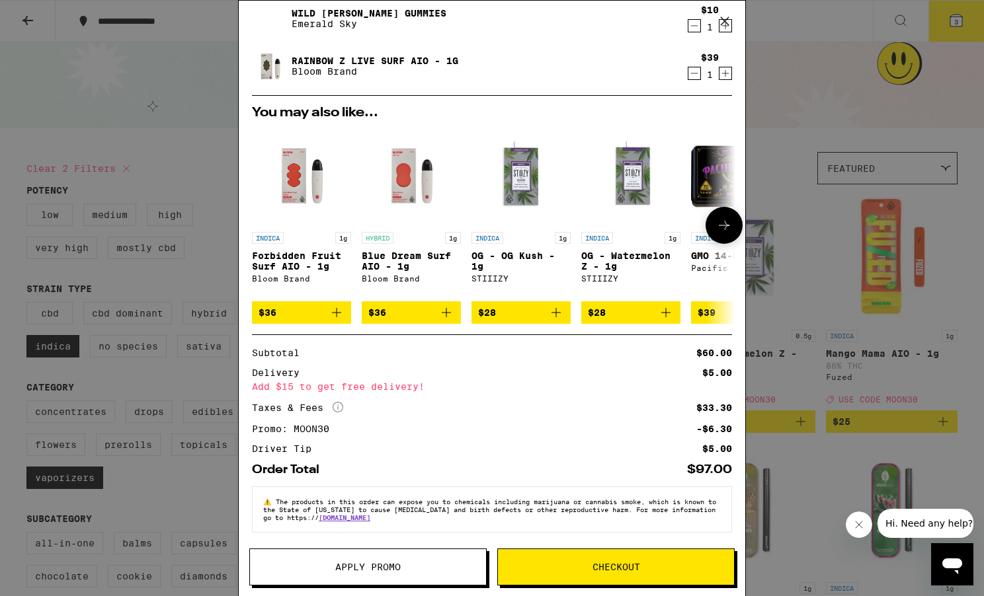
scroll to position [101, 0]
click at [604, 565] on span "Checkout" at bounding box center [616, 567] width 48 height 9
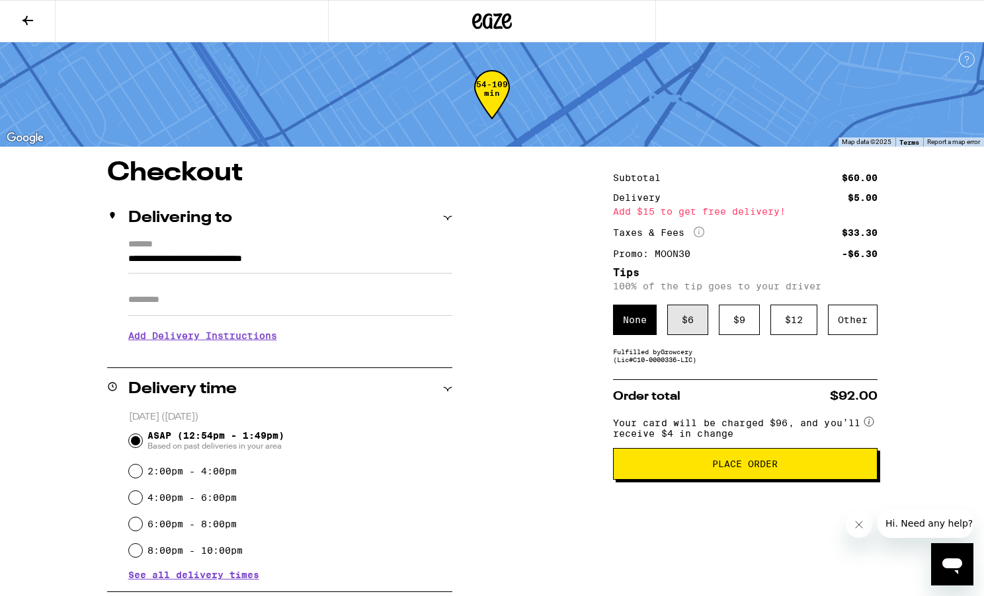
click at [694, 324] on div "$ 6" at bounding box center [687, 320] width 41 height 30
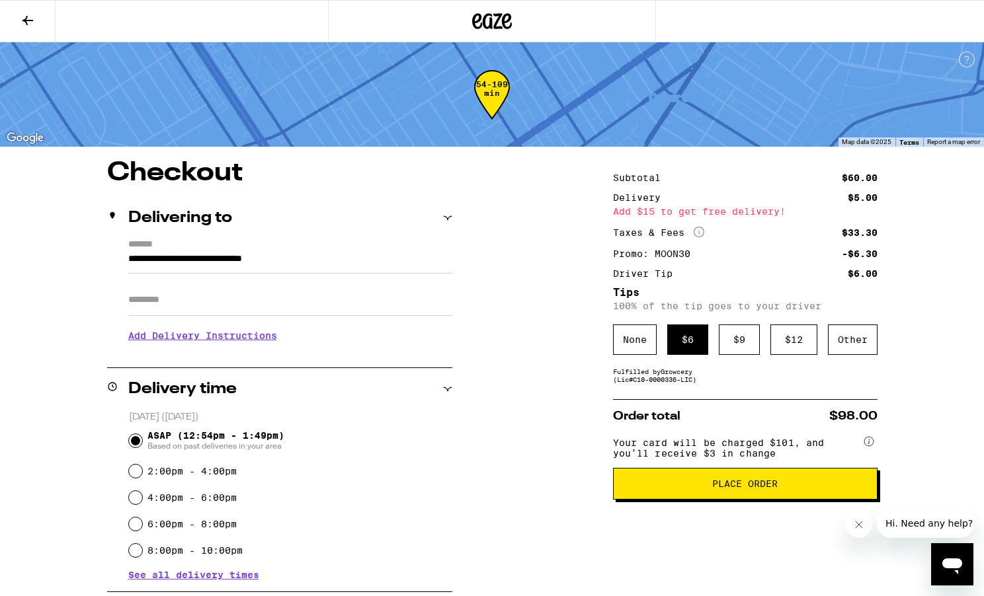
click at [741, 488] on span "Place Order" at bounding box center [744, 483] width 65 height 9
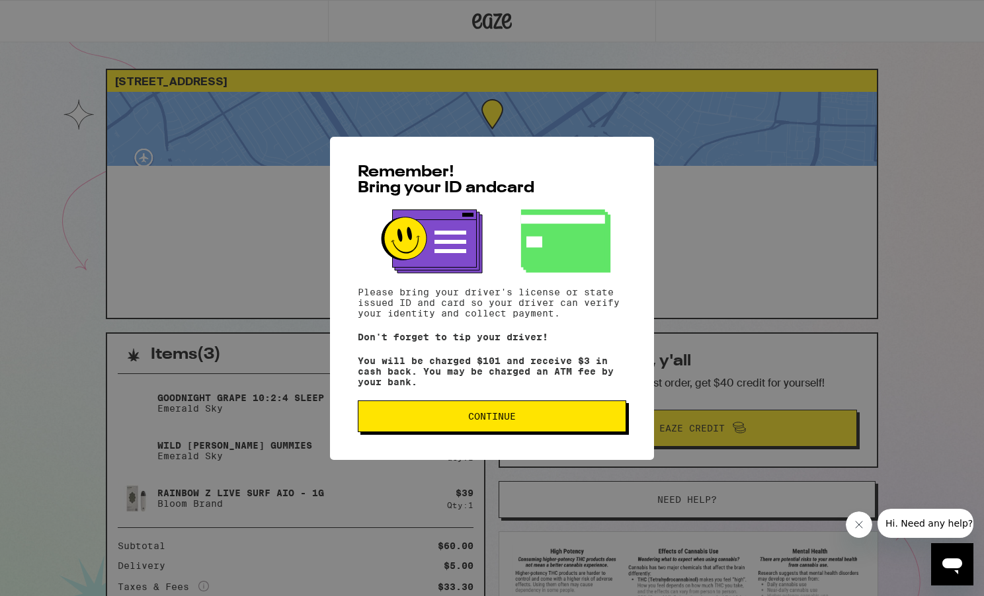
click at [546, 421] on span "Continue" at bounding box center [492, 416] width 246 height 9
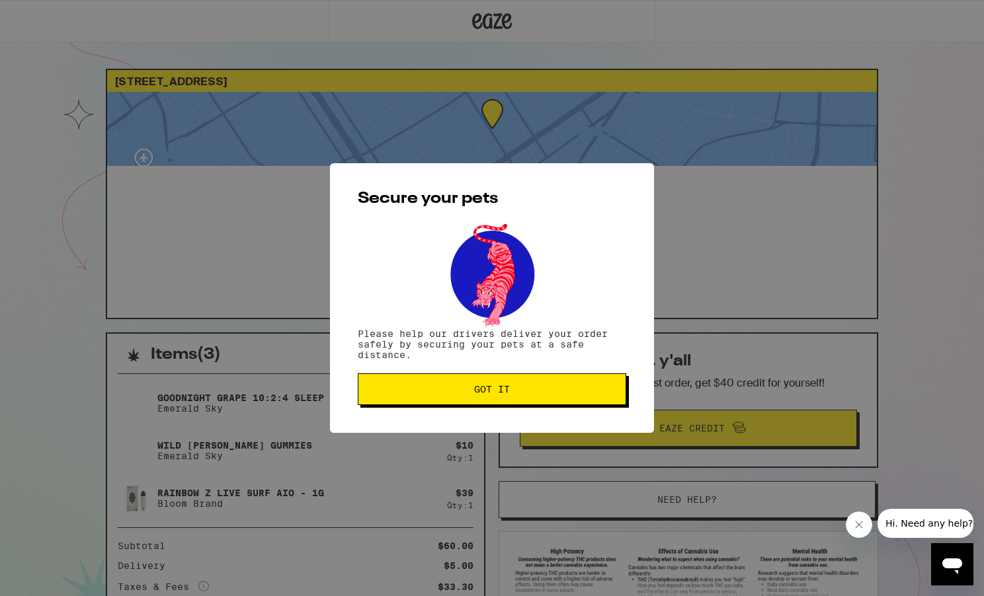
click at [492, 397] on button "Got it" at bounding box center [492, 389] width 268 height 32
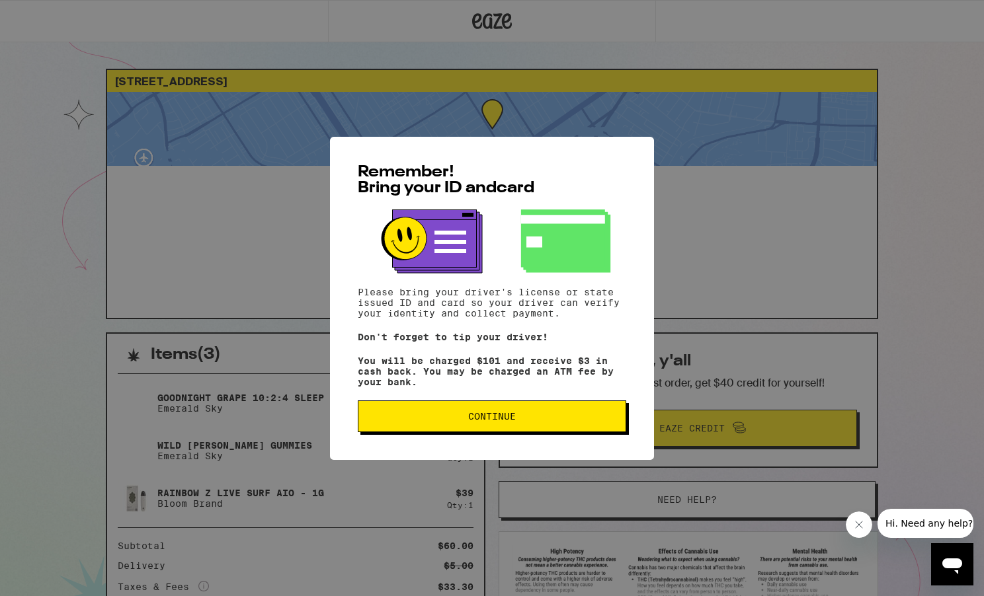
click at [529, 421] on span "Continue" at bounding box center [492, 416] width 246 height 9
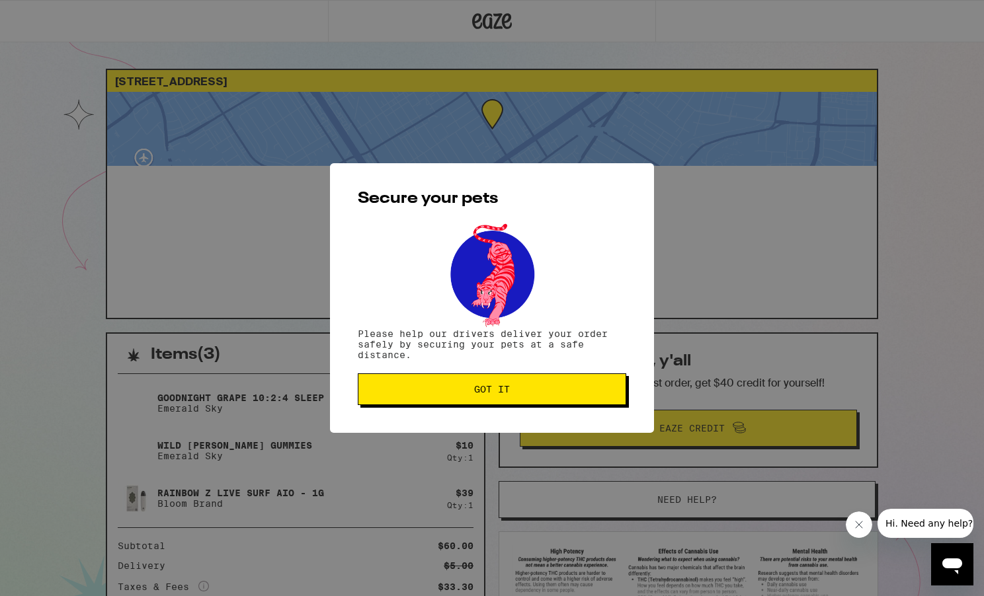
click at [508, 389] on span "Got it" at bounding box center [492, 389] width 36 height 9
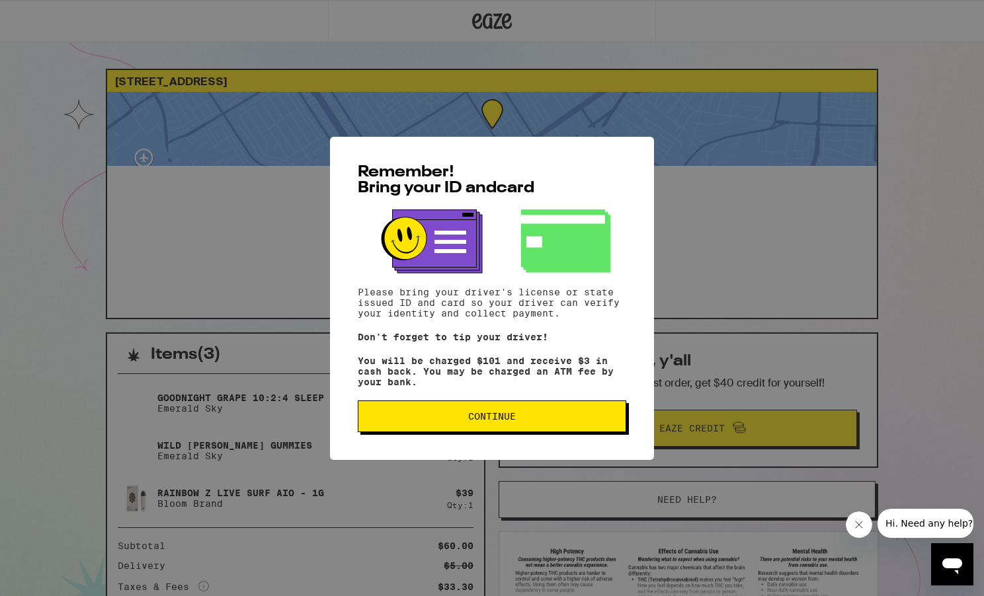
click at [529, 421] on span "Continue" at bounding box center [492, 416] width 246 height 9
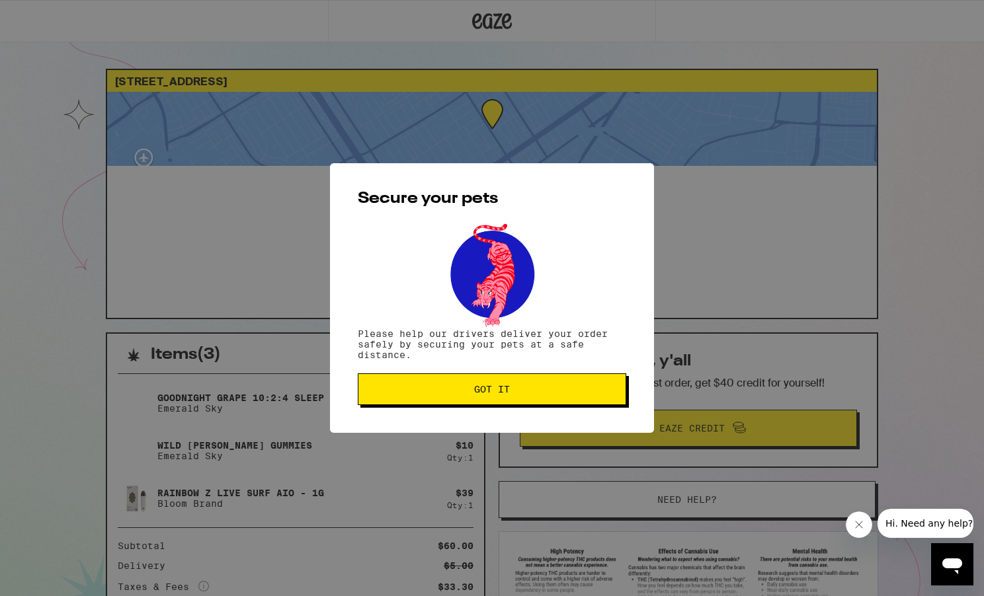
click at [489, 403] on button "Got it" at bounding box center [492, 389] width 268 height 32
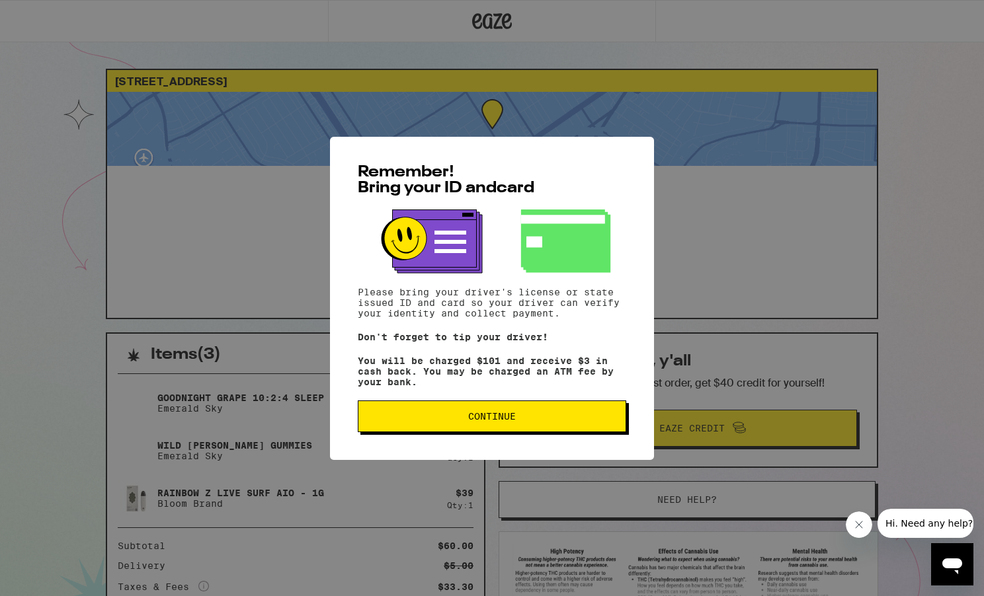
click at [470, 419] on span "Continue" at bounding box center [492, 416] width 48 height 9
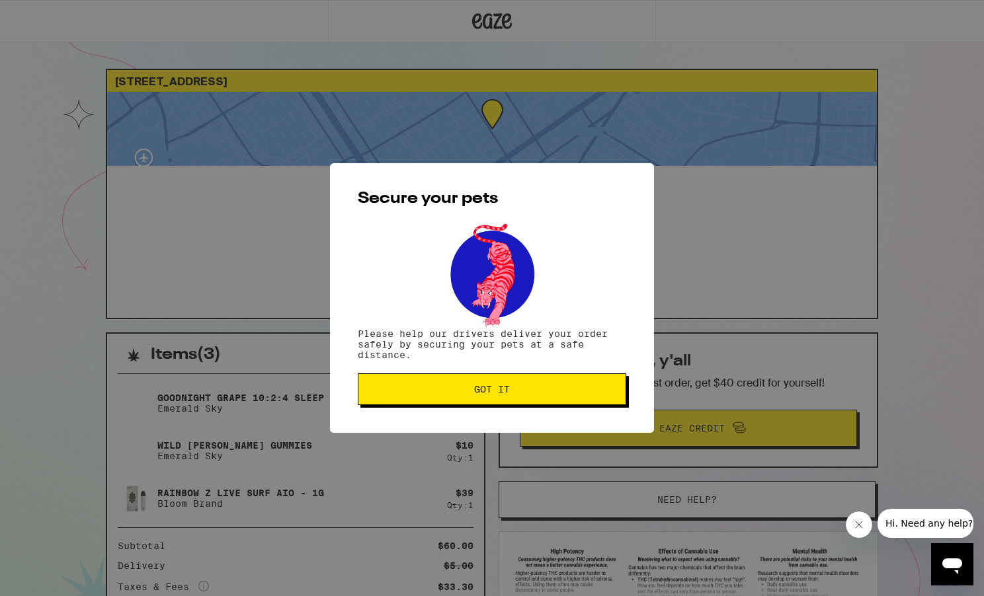
click at [473, 402] on button "Got it" at bounding box center [492, 389] width 268 height 32
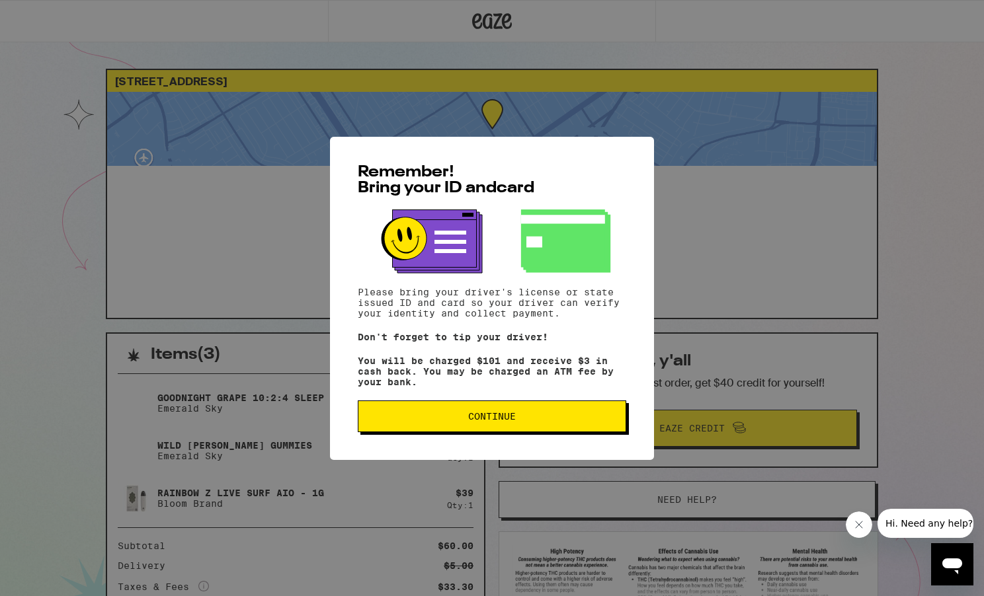
click at [489, 414] on button "Continue" at bounding box center [492, 417] width 268 height 32
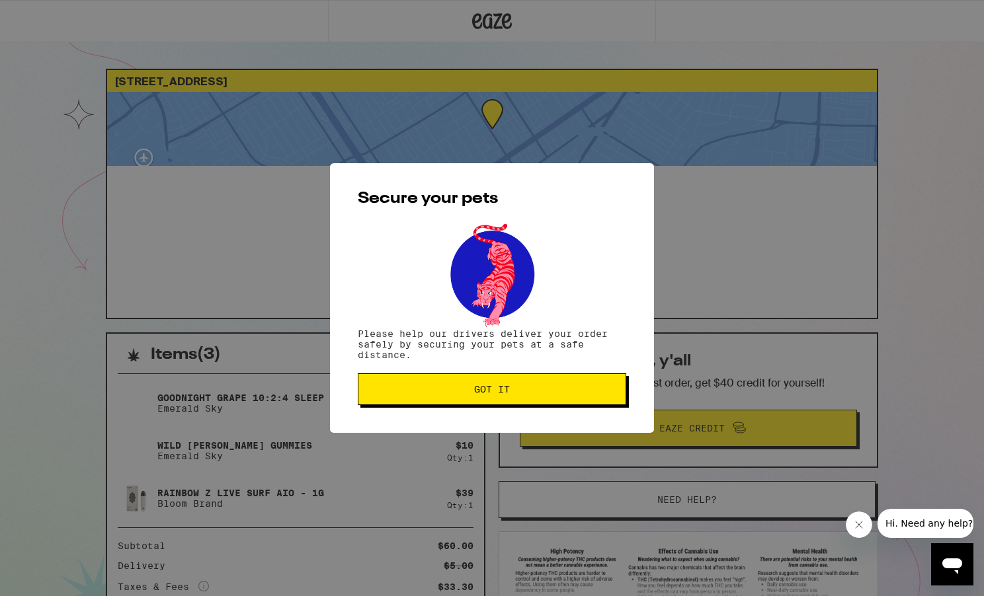
click at [474, 385] on span "Got it" at bounding box center [492, 389] width 36 height 9
